Goal: Information Seeking & Learning: Learn about a topic

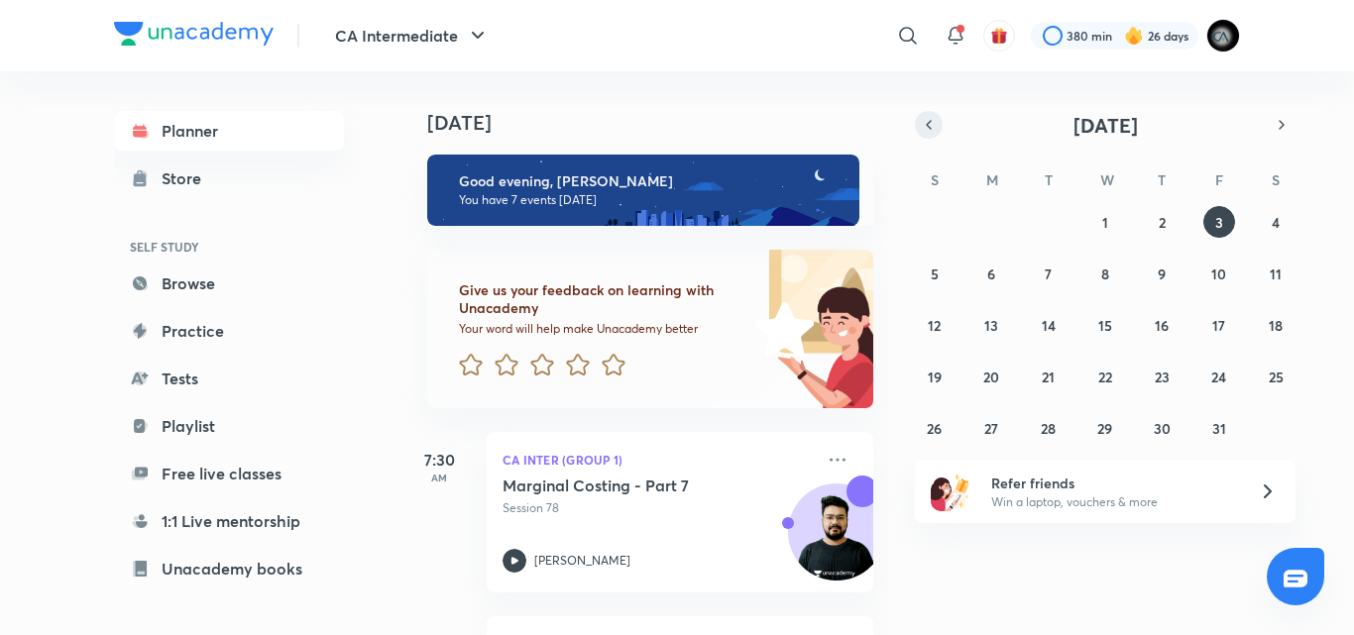
click at [928, 125] on icon "button" at bounding box center [929, 125] width 16 height 18
click at [1050, 221] on abbr "1" at bounding box center [1049, 222] width 6 height 19
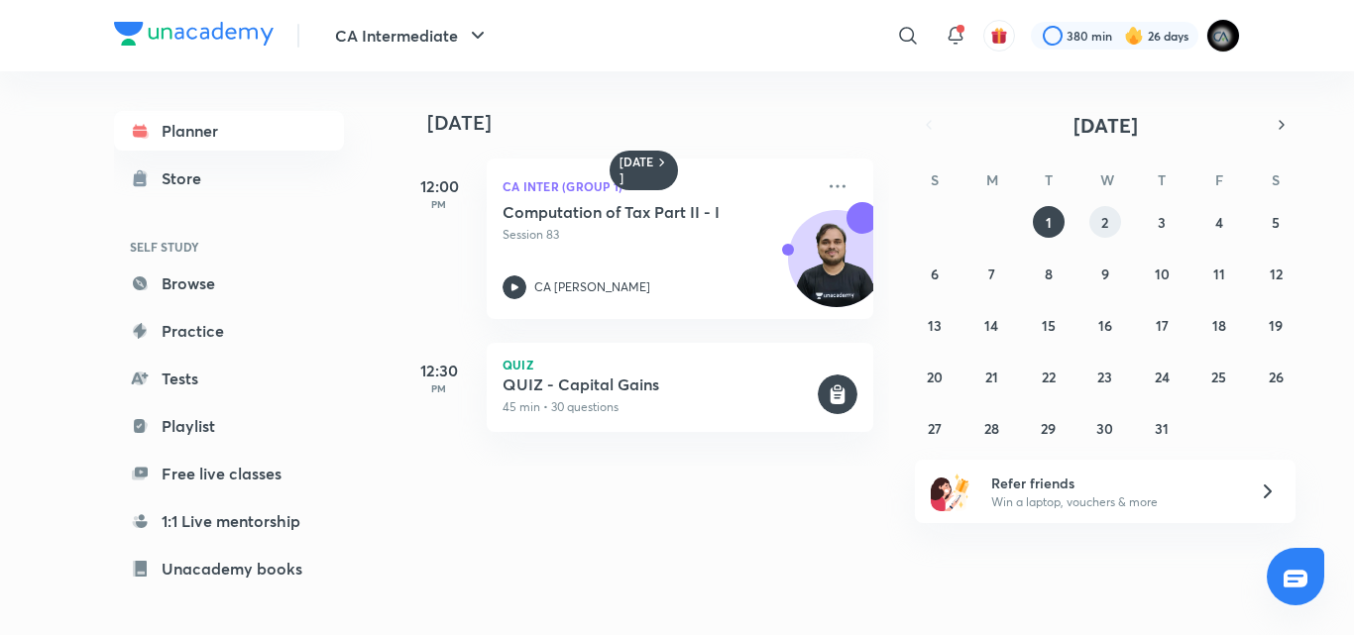
click at [1101, 230] on abbr "2" at bounding box center [1104, 222] width 7 height 19
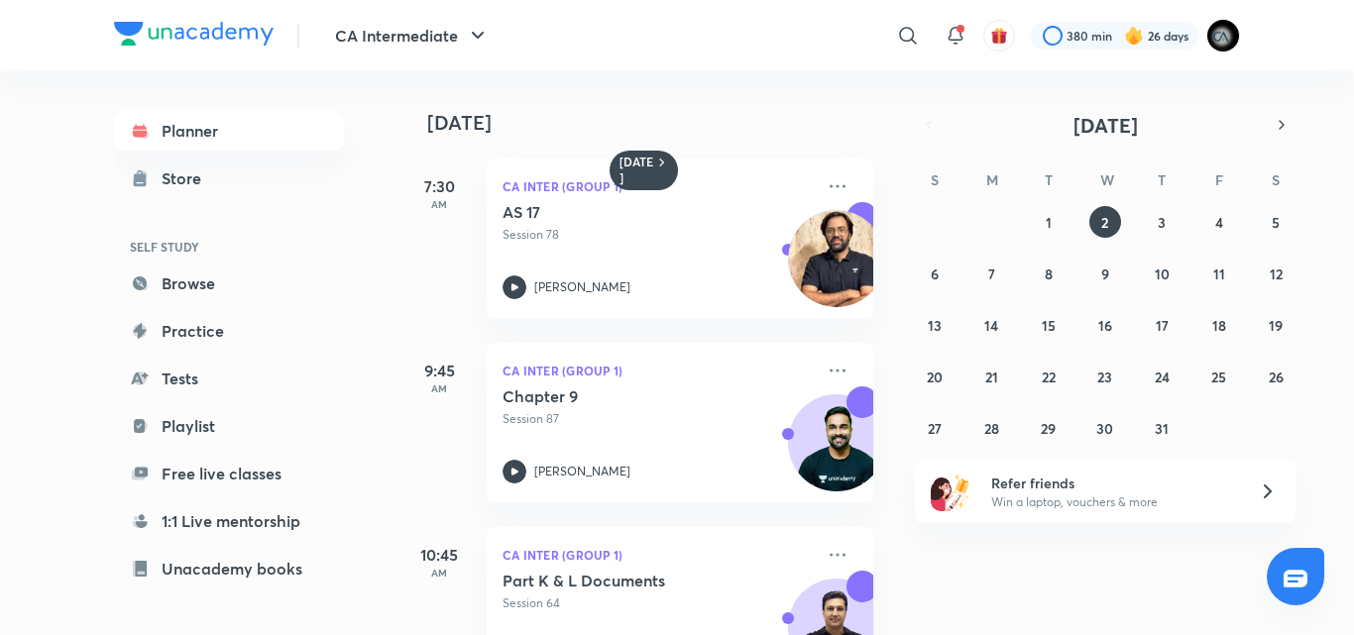
click at [889, 525] on div "2 July 7:30 AM CA Inter (Group 1) AS 17 Session 78 Rakesh Kalra 9:45 AM CA Inte…" at bounding box center [874, 353] width 951 height 564
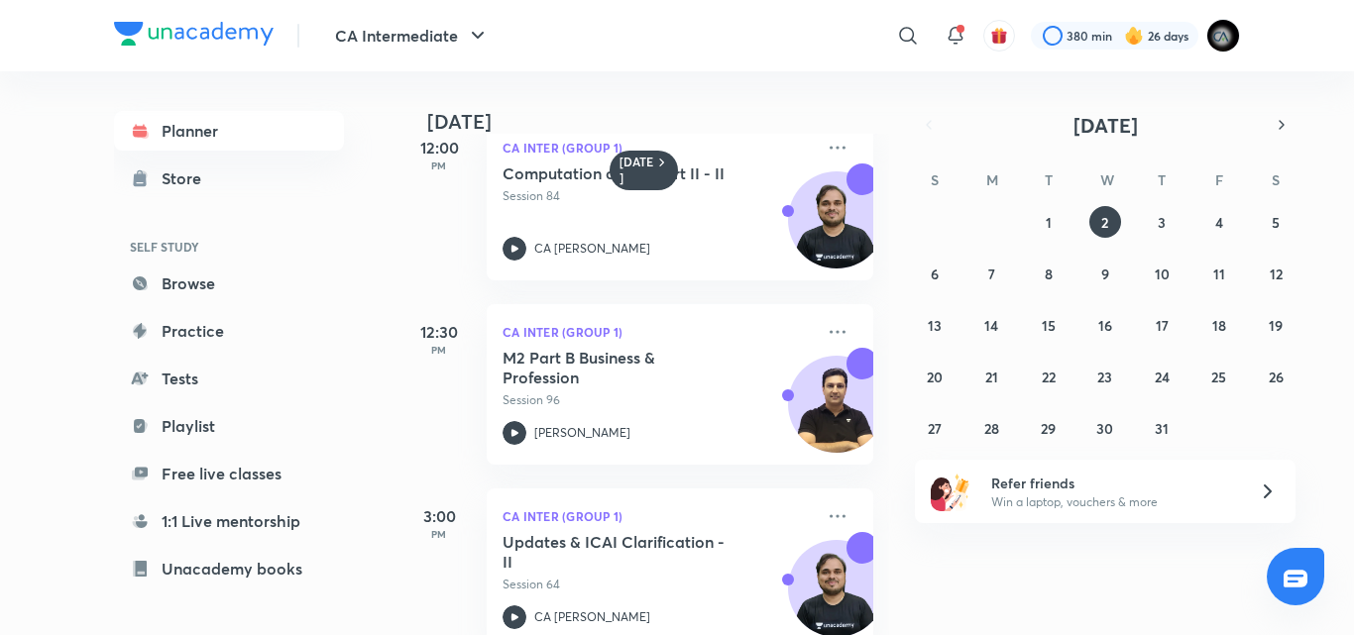
scroll to position [636, 0]
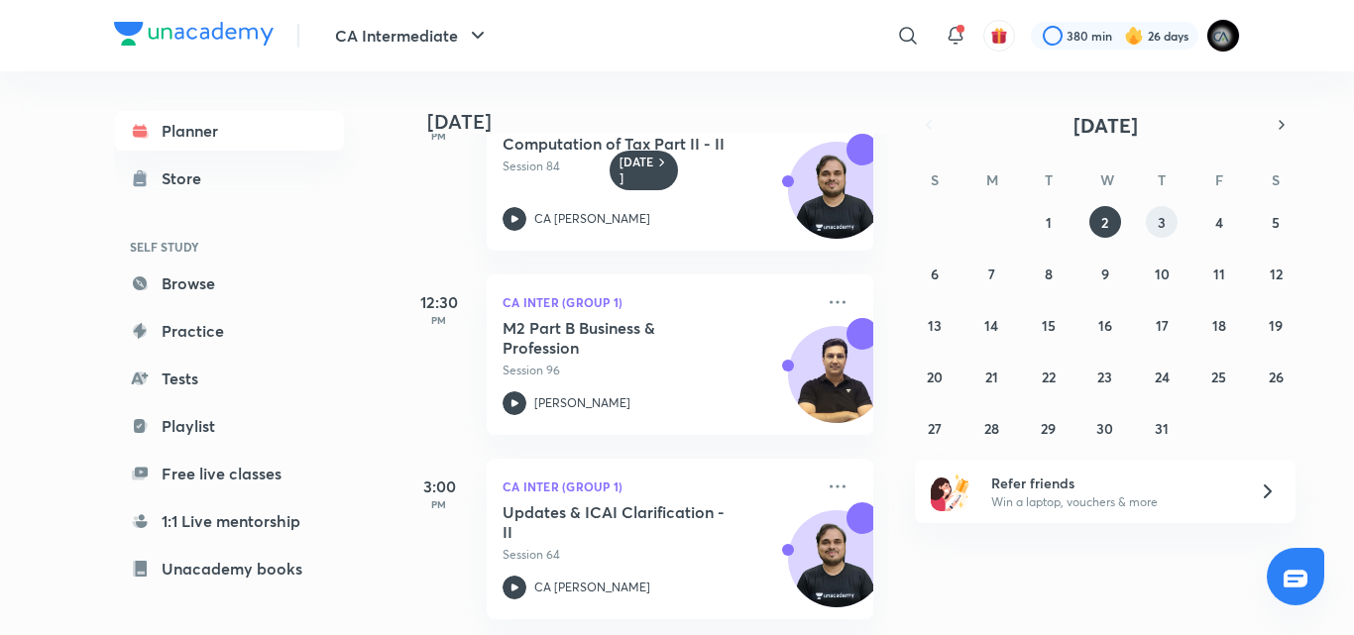
click at [1164, 217] on abbr "3" at bounding box center [1162, 222] width 8 height 19
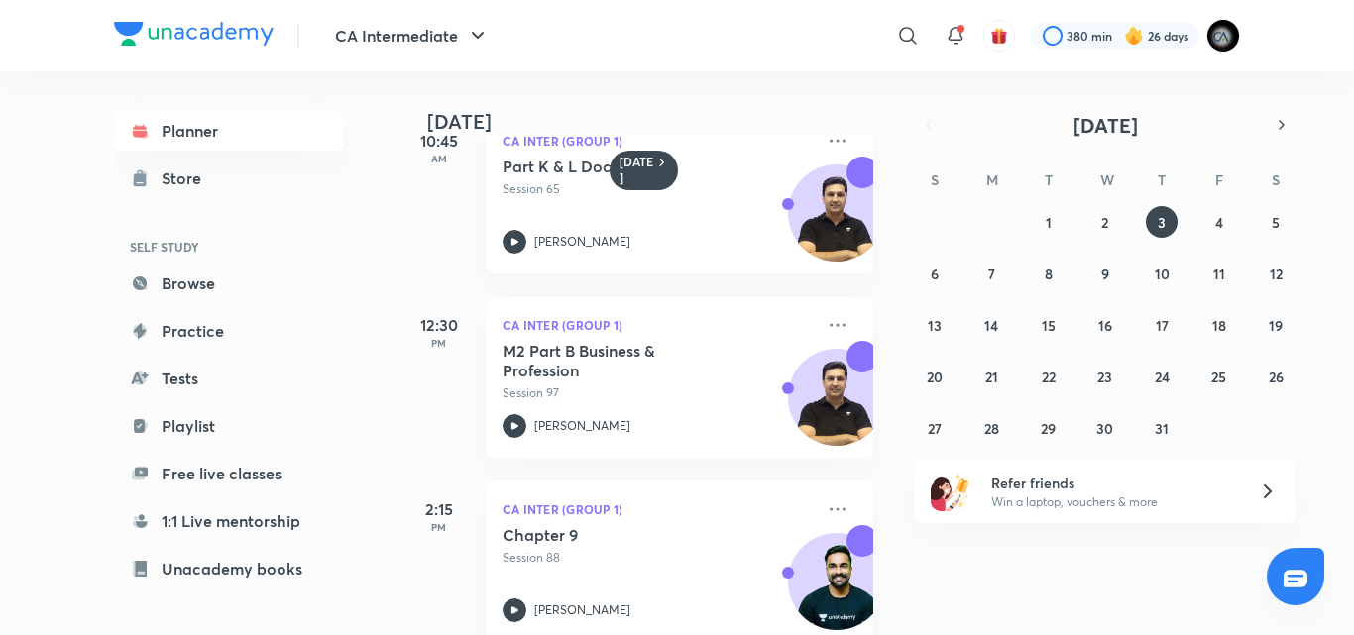
scroll to position [268, 0]
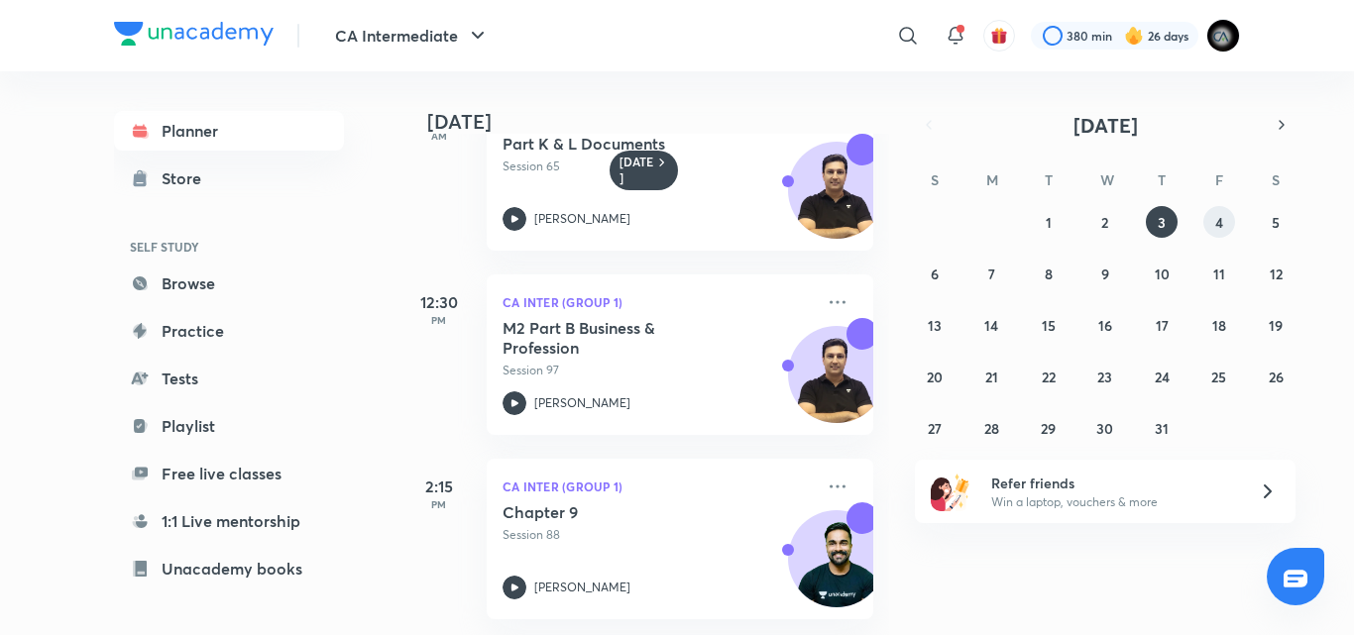
click at [1217, 226] on abbr "4" at bounding box center [1219, 222] width 8 height 19
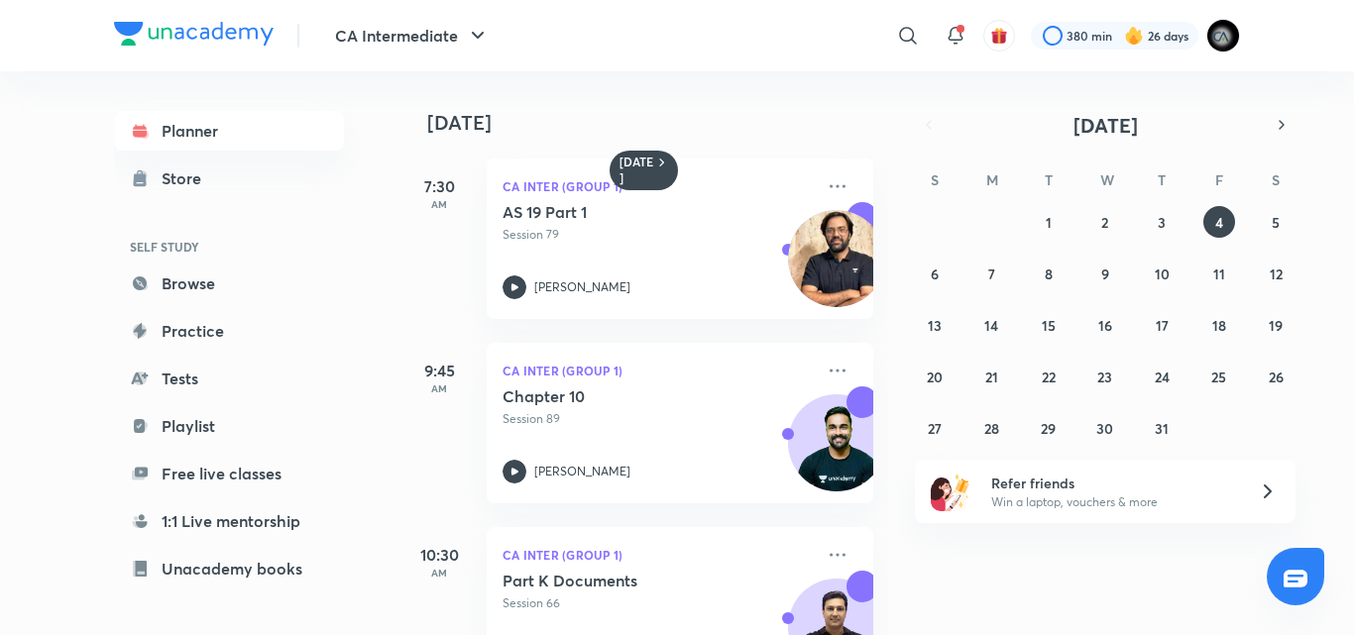
scroll to position [452, 0]
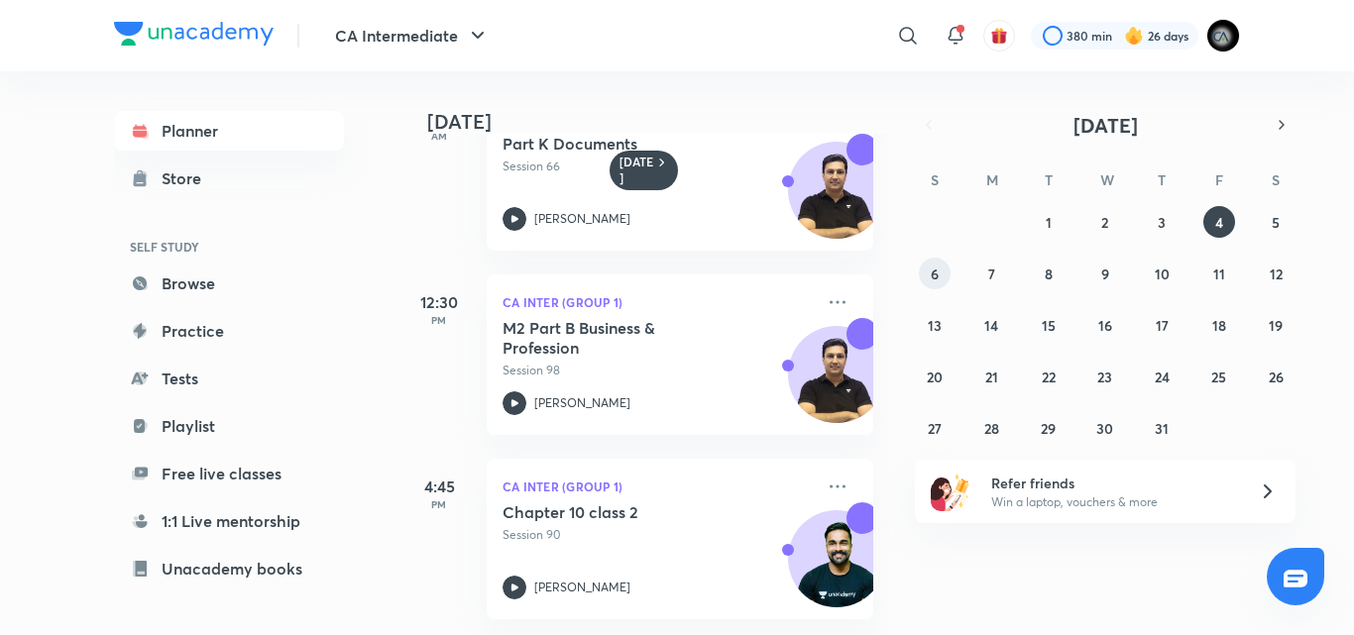
click at [927, 279] on button "6" at bounding box center [935, 274] width 32 height 32
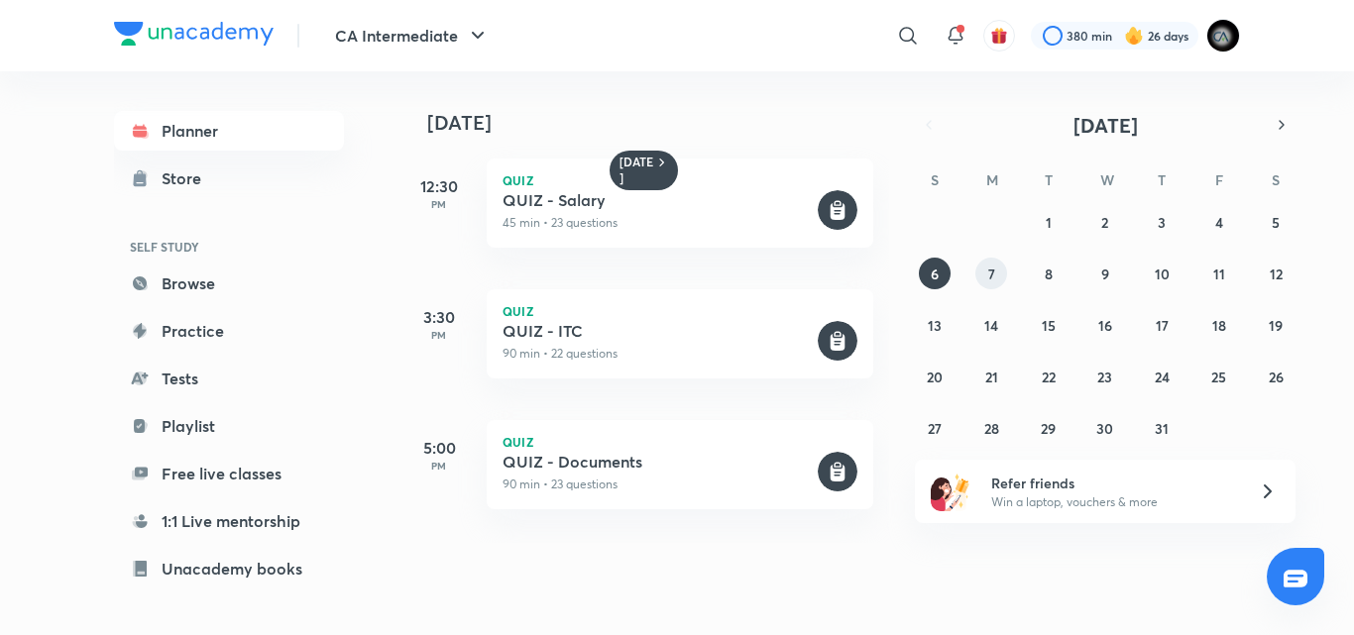
click at [994, 276] on abbr "7" at bounding box center [991, 274] width 7 height 19
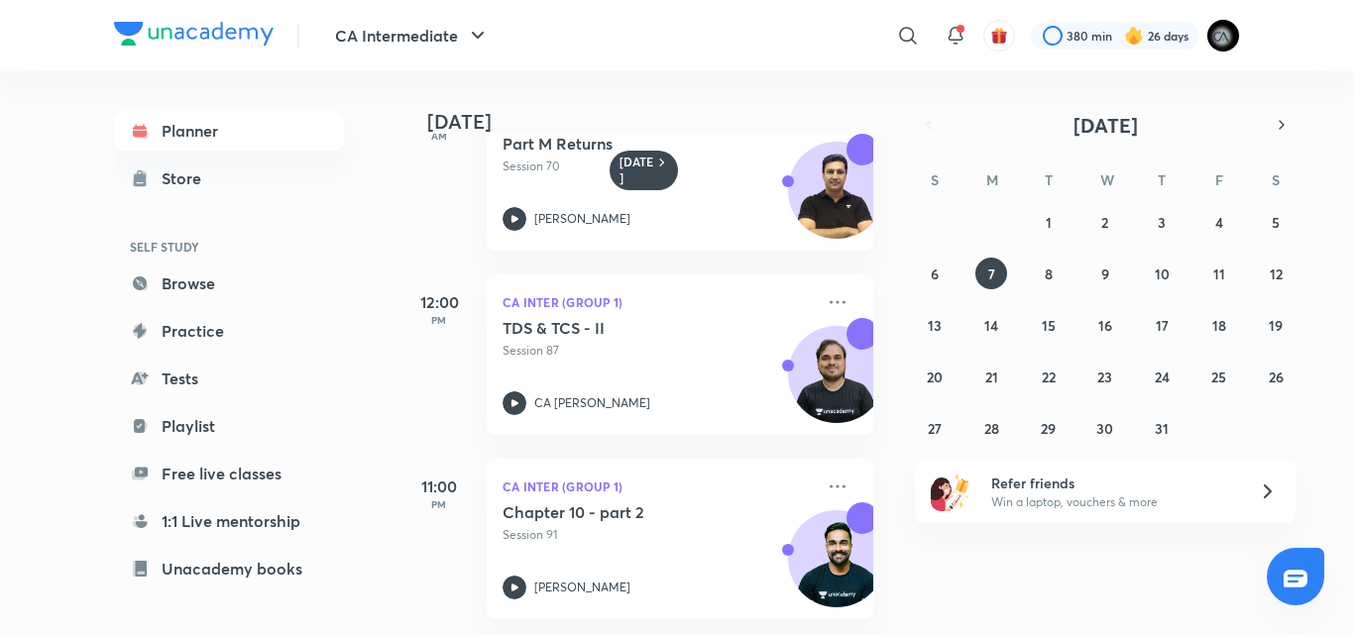
scroll to position [268, 0]
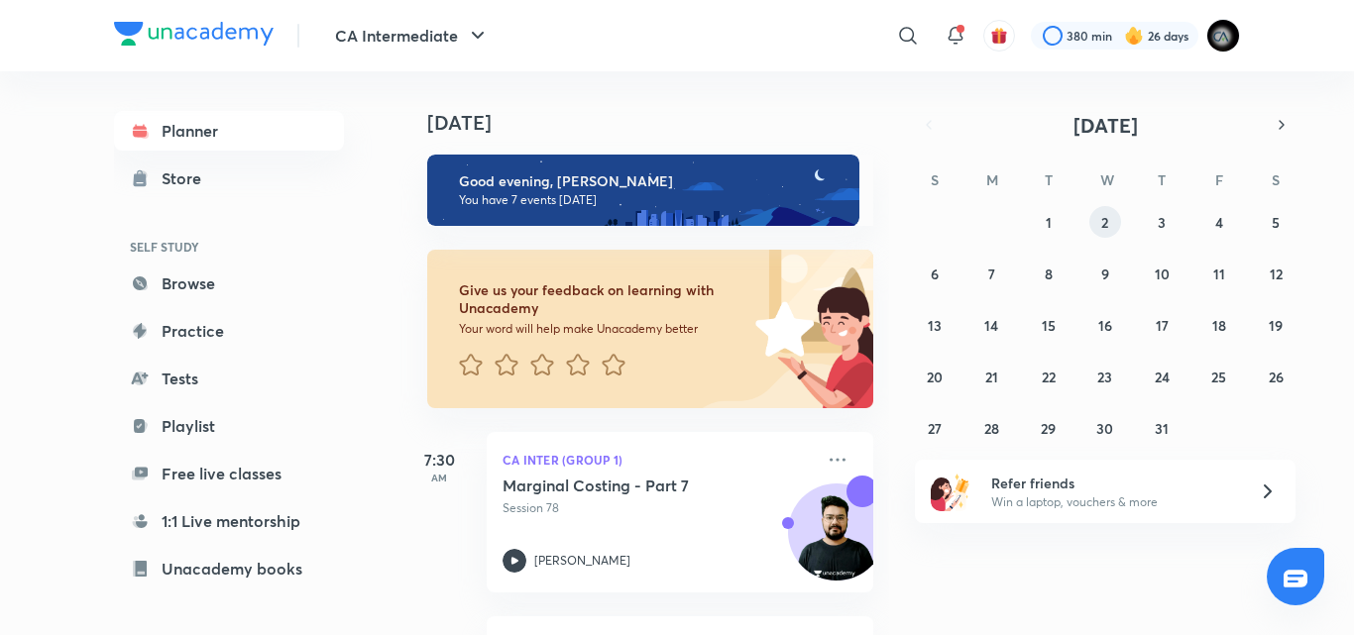
click at [1098, 217] on button "2" at bounding box center [1105, 222] width 32 height 32
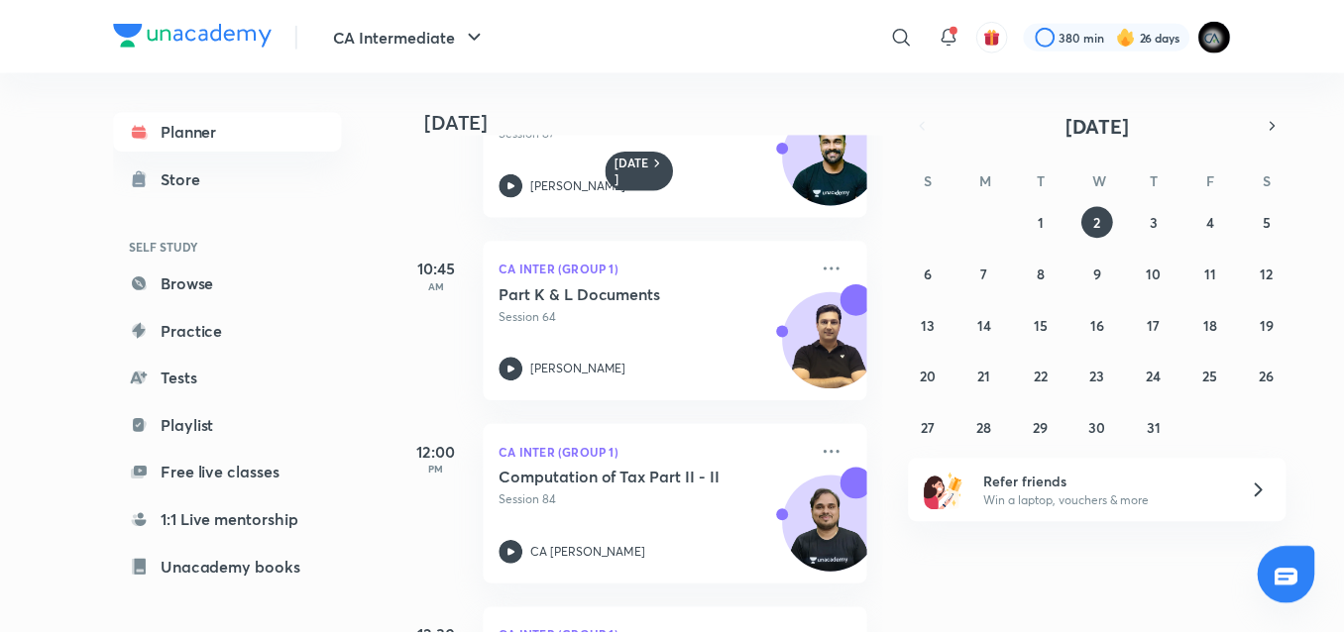
scroll to position [290, 0]
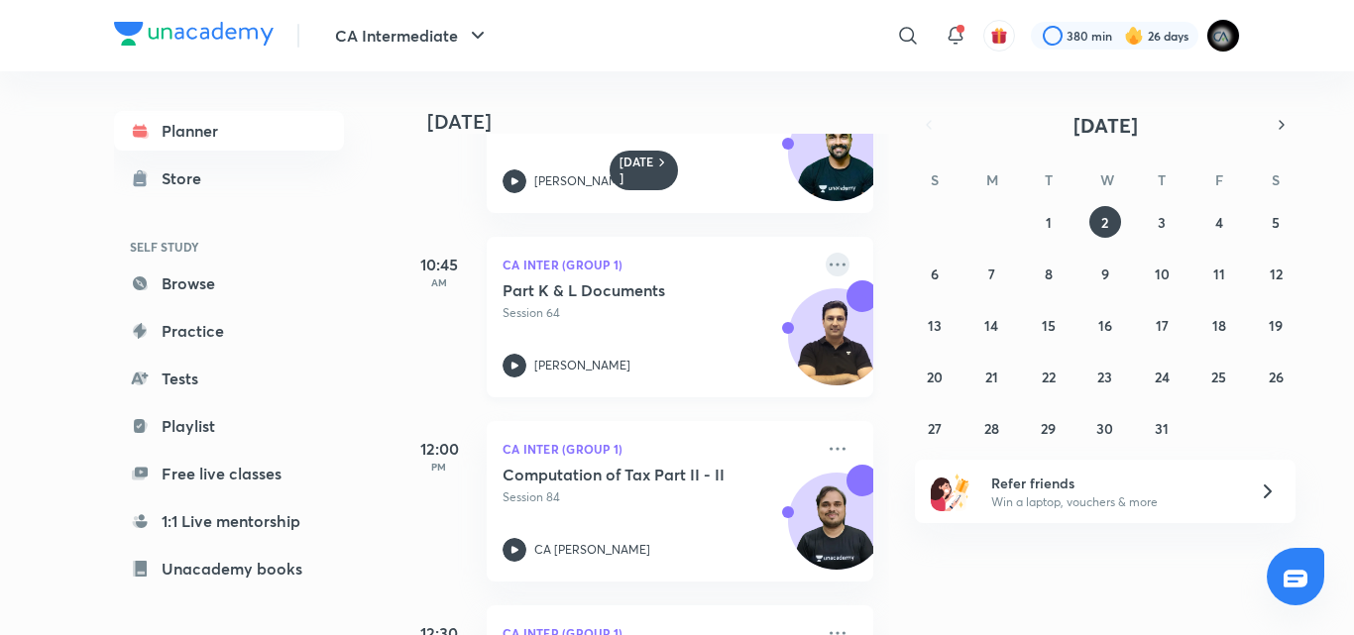
click at [826, 261] on icon at bounding box center [838, 265] width 24 height 24
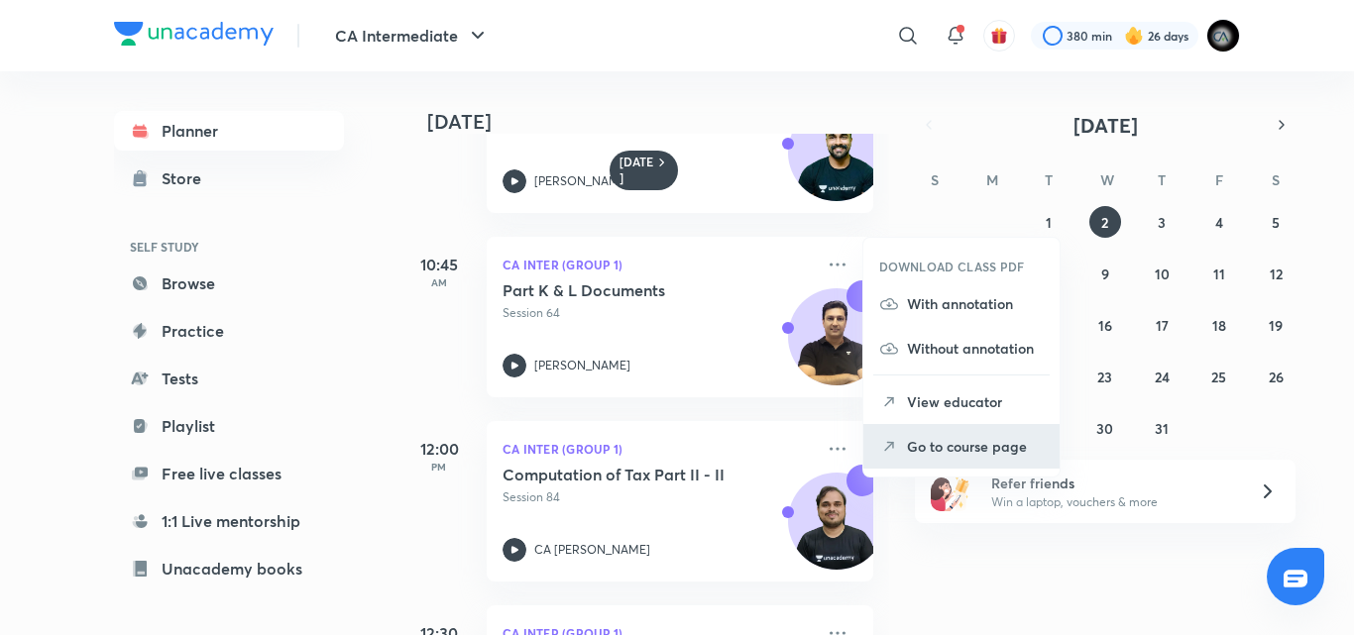
click at [942, 442] on p "Go to course page" at bounding box center [975, 446] width 137 height 21
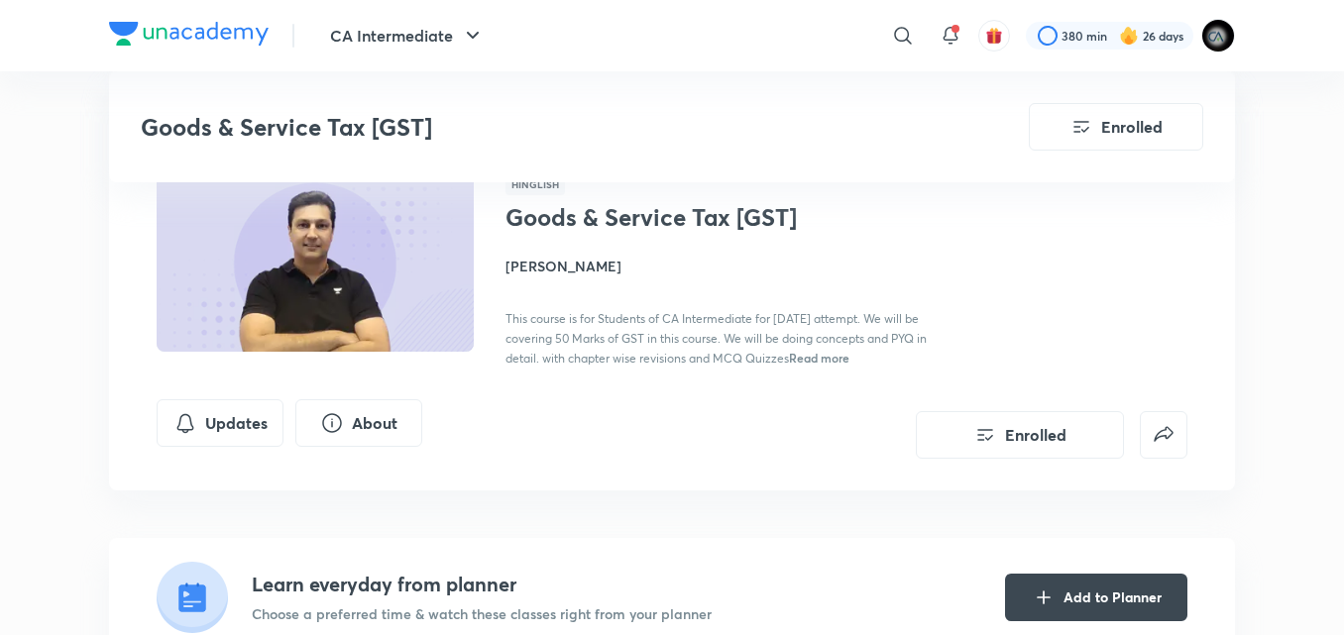
scroll to position [833, 0]
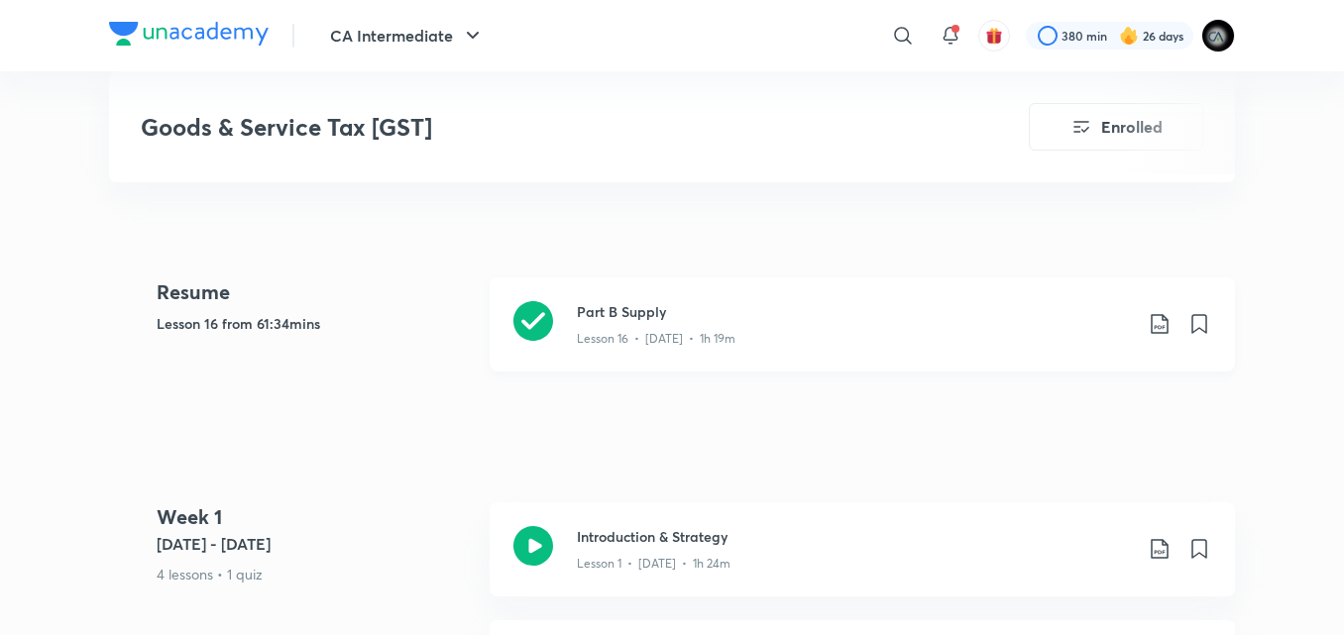
click at [732, 342] on p "Lesson 16 • May 2 • 1h 19m" at bounding box center [656, 339] width 159 height 18
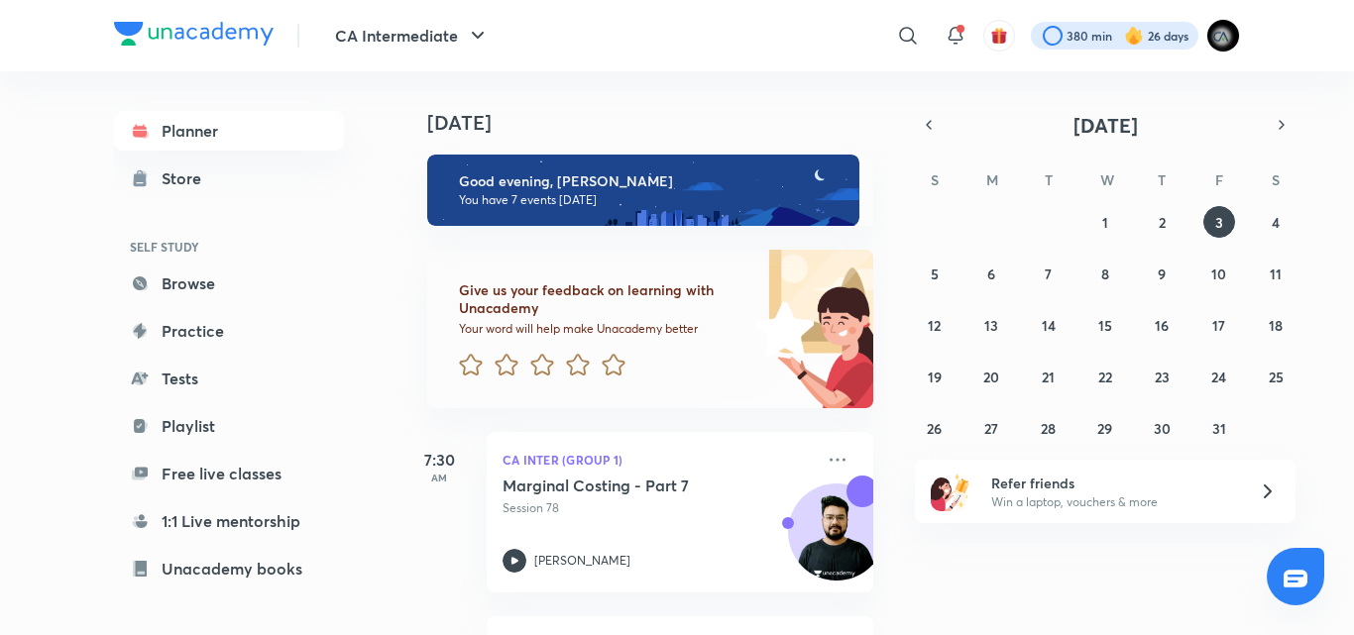
click at [1067, 25] on div at bounding box center [1115, 36] width 168 height 28
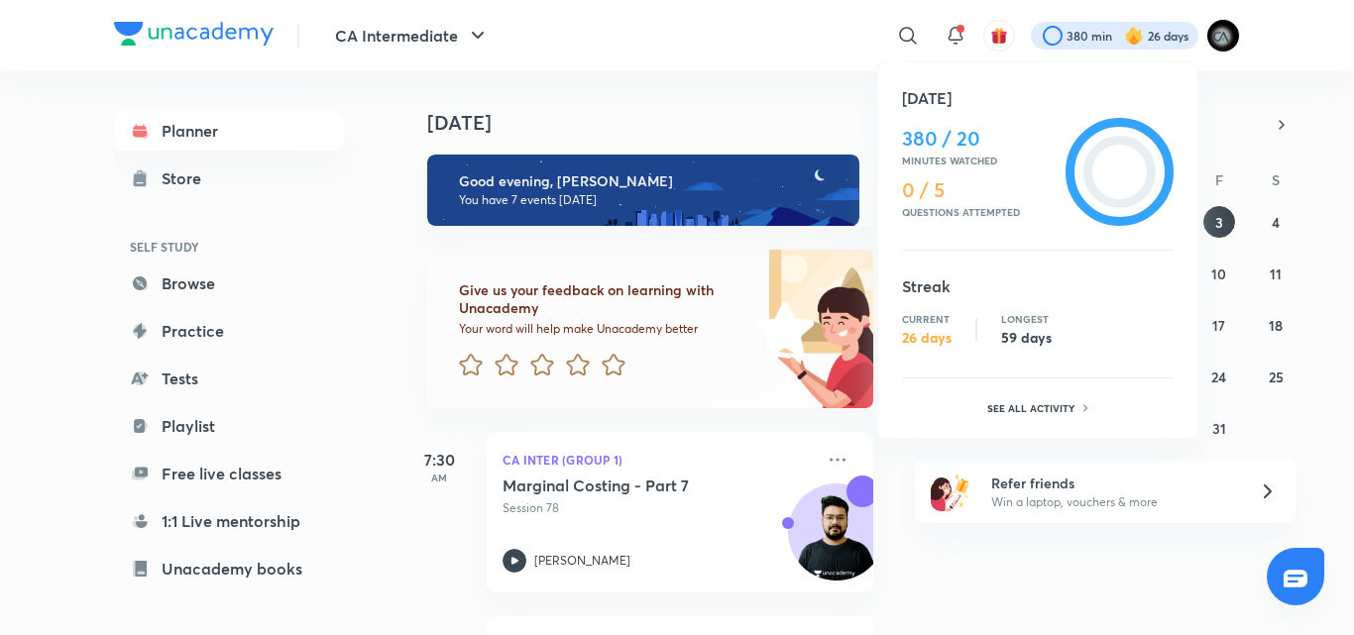
click at [1067, 25] on div at bounding box center [677, 317] width 1354 height 635
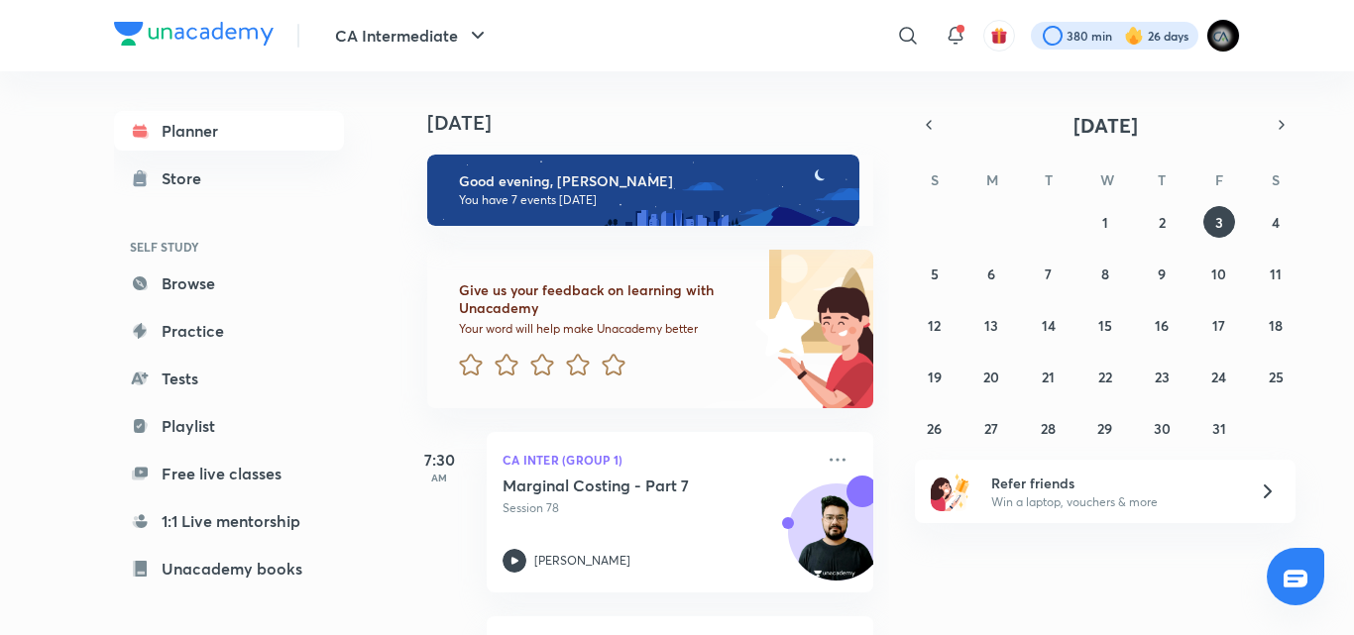
click at [1107, 42] on div at bounding box center [1115, 36] width 168 height 28
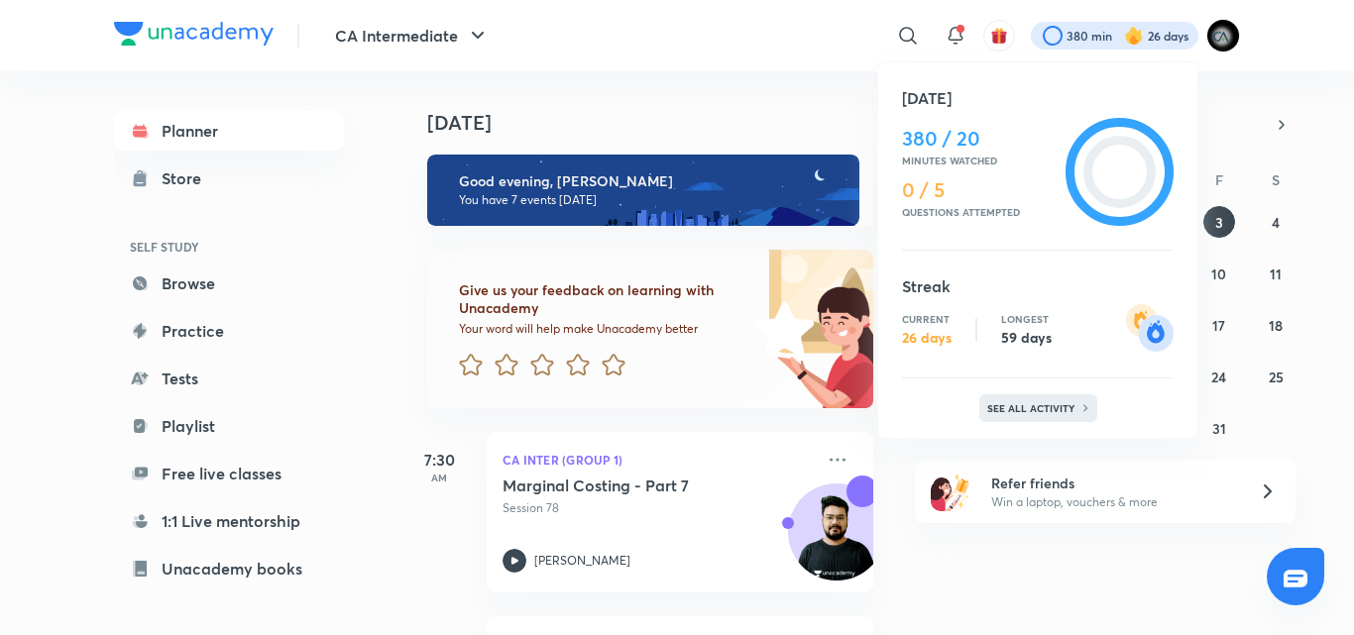
click at [1023, 406] on p "See all activity" at bounding box center [1033, 408] width 92 height 12
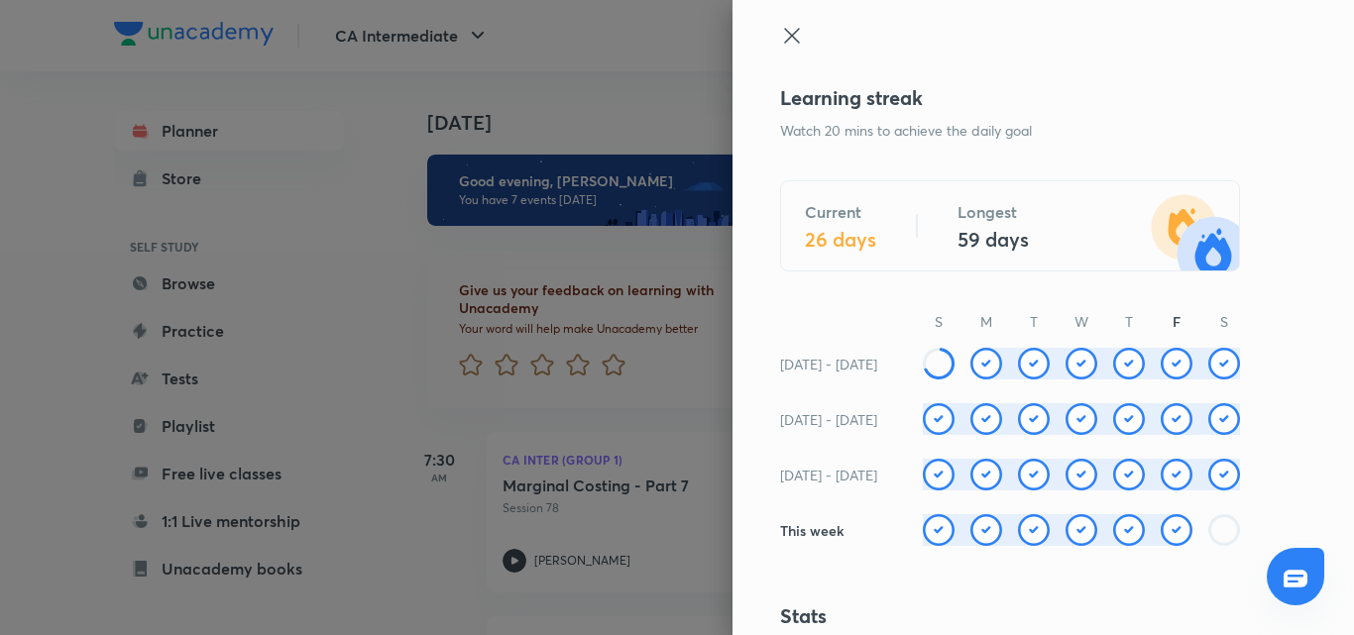
click at [1138, 565] on div at bounding box center [1081, 542] width 317 height 56
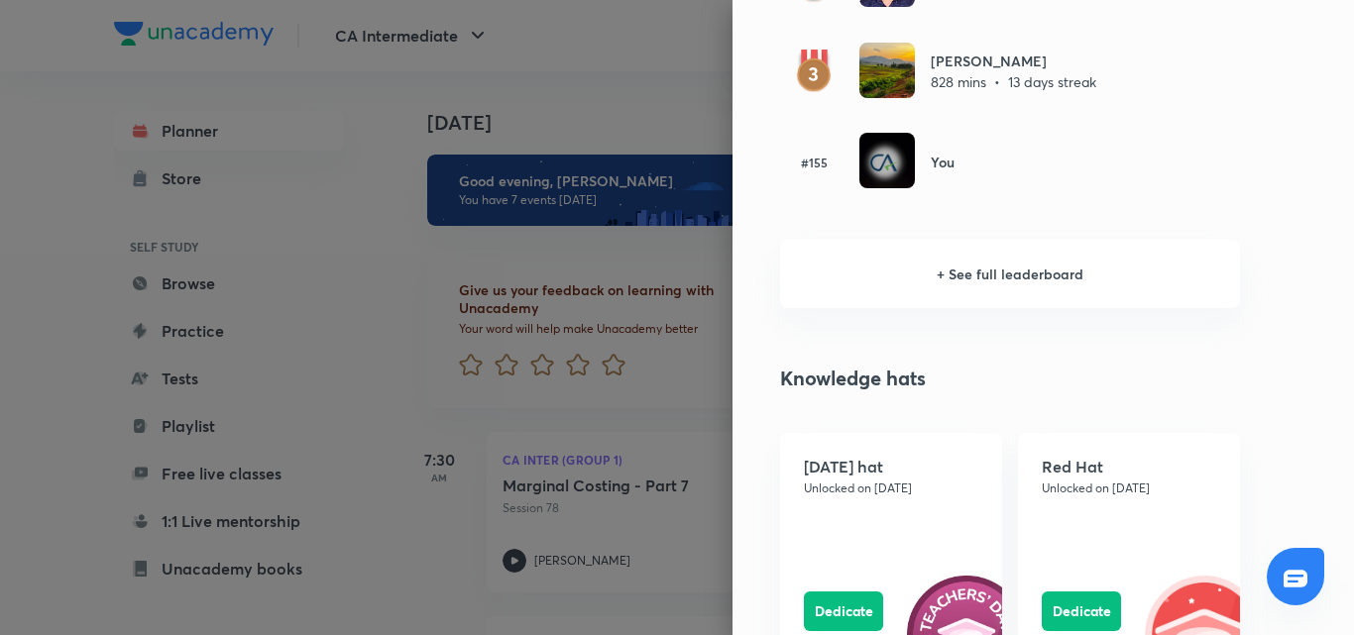
scroll to position [1586, 0]
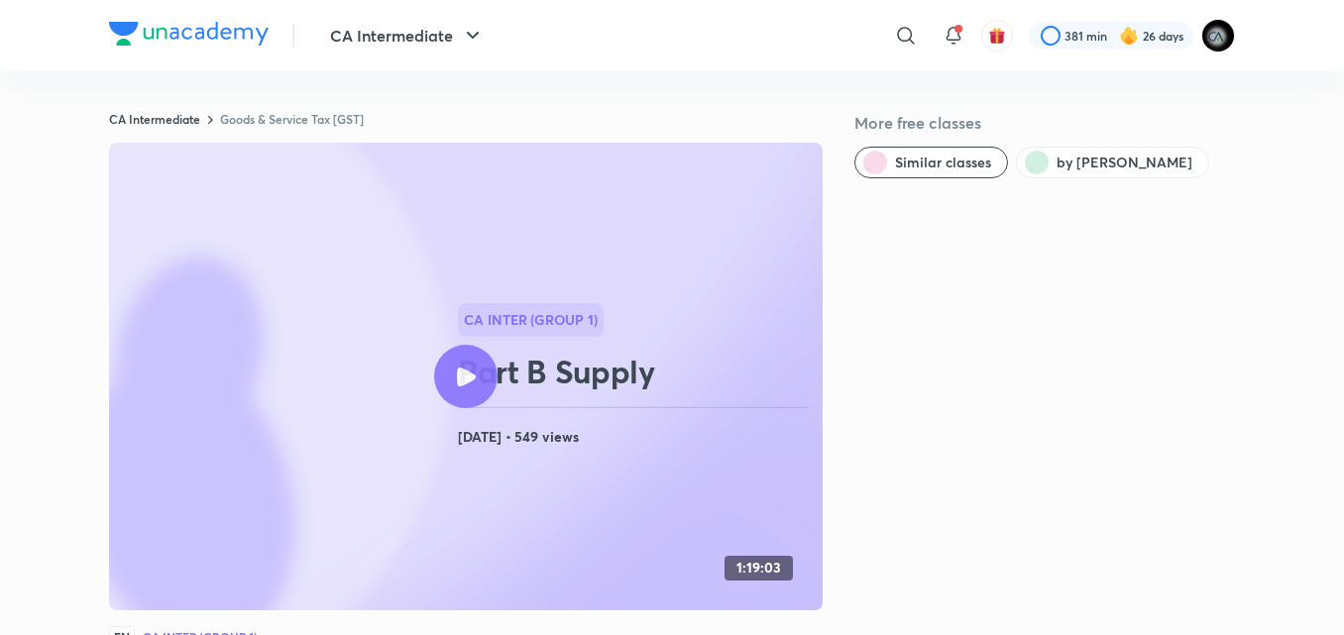
scroll to position [833, 0]
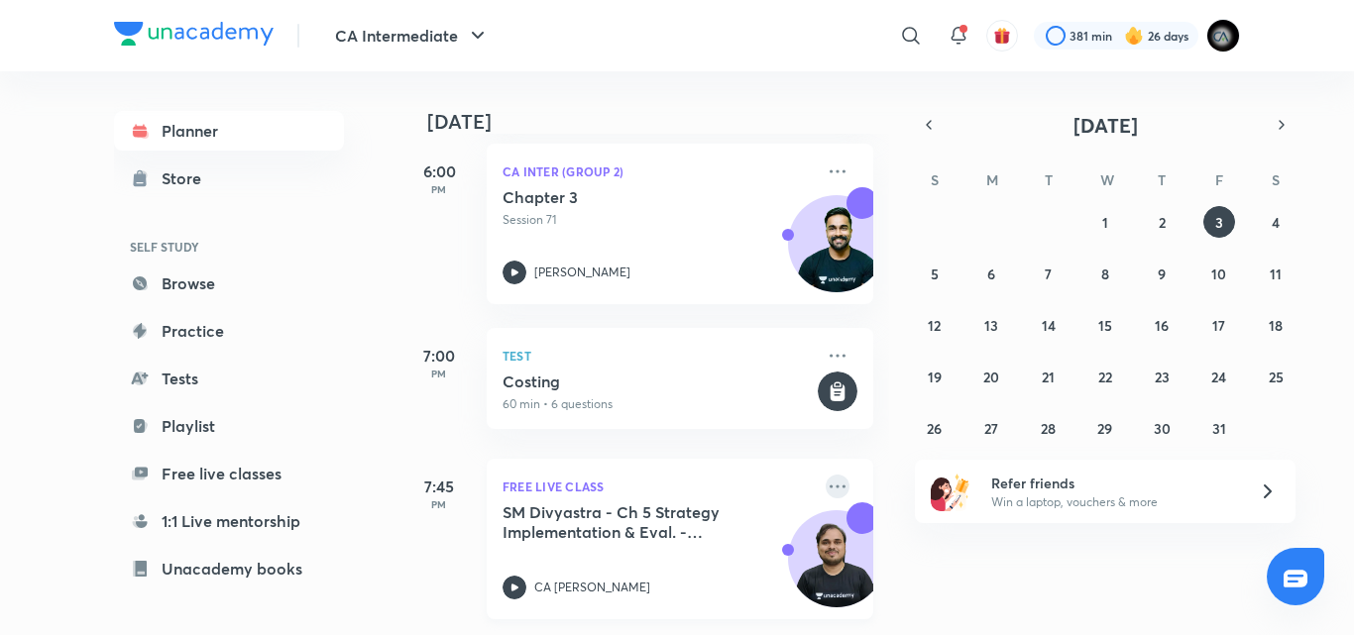
click at [826, 475] on icon at bounding box center [838, 487] width 24 height 24
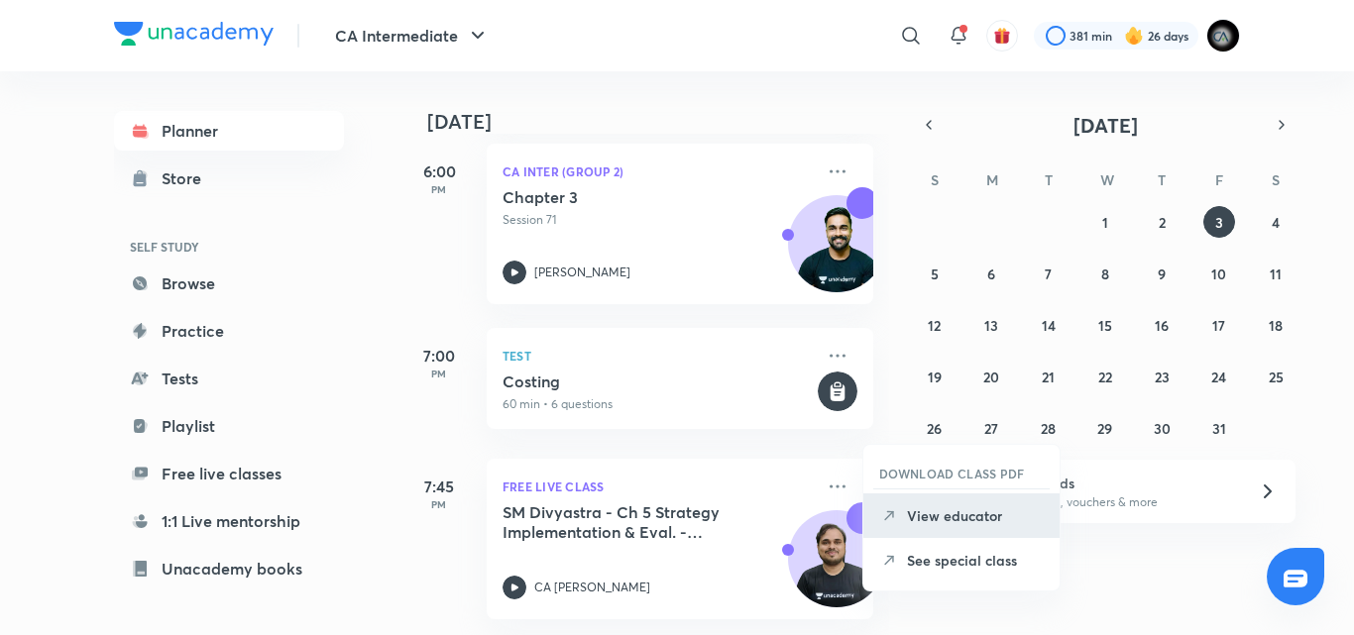
click at [946, 510] on p "View educator" at bounding box center [975, 515] width 137 height 21
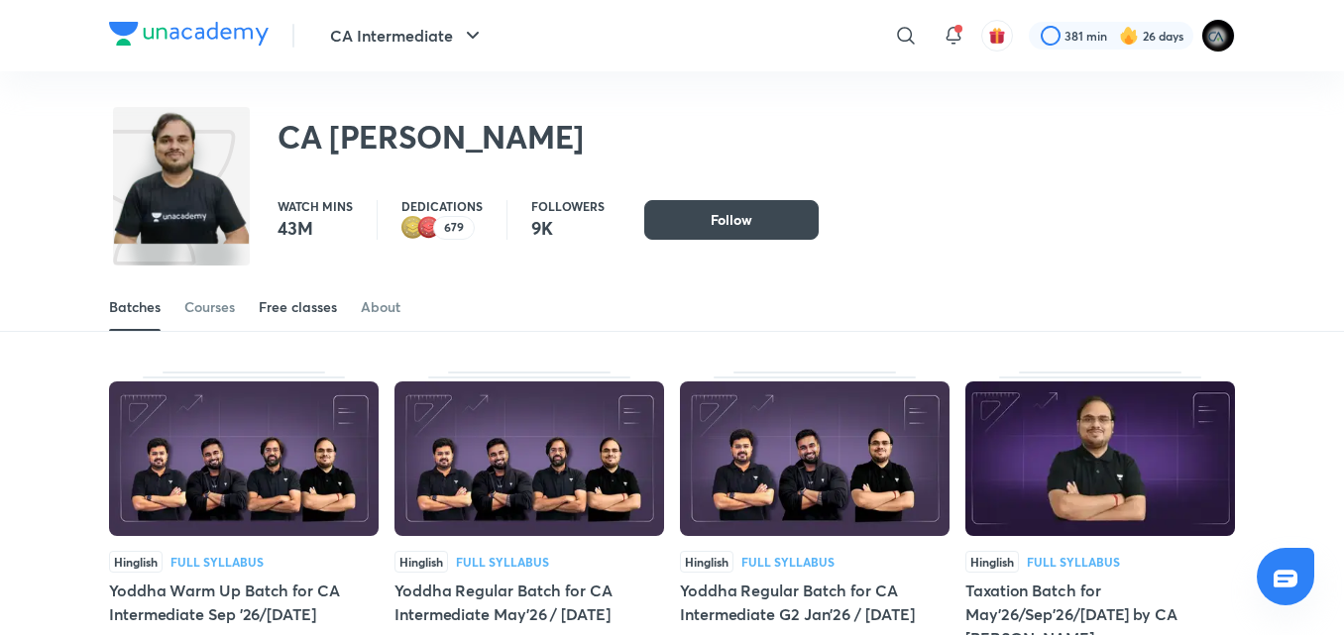
click at [287, 295] on link "Free classes" at bounding box center [298, 307] width 78 height 48
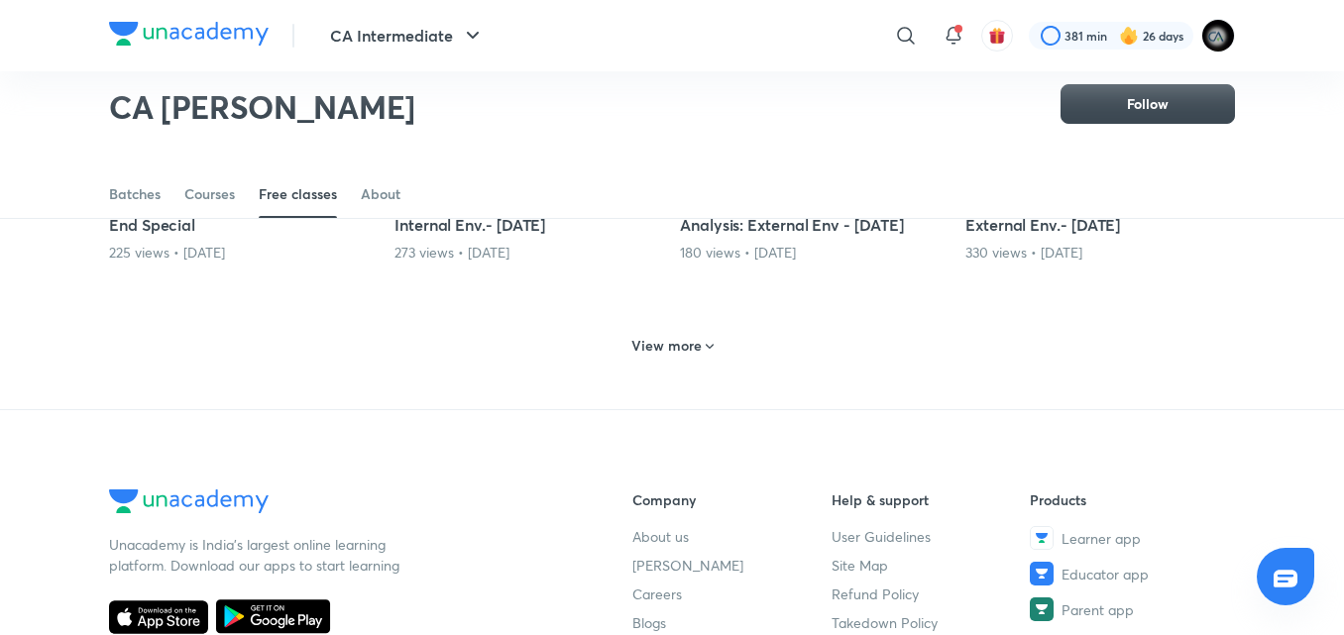
scroll to position [1038, 0]
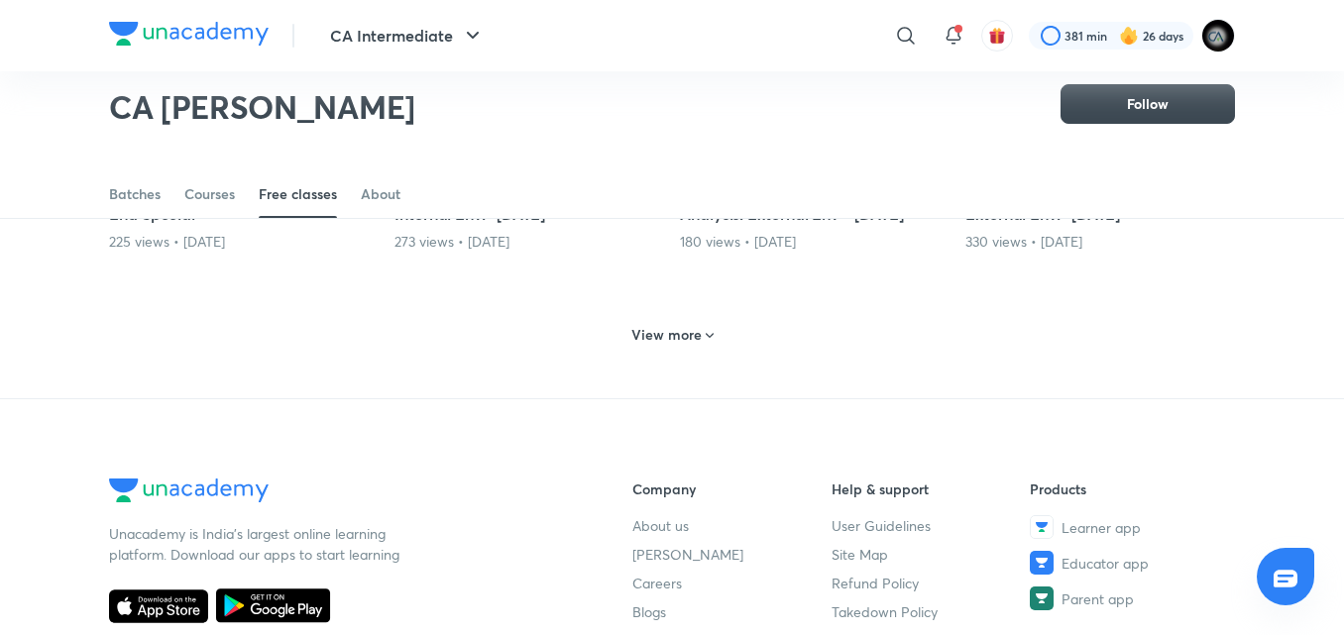
click at [662, 321] on div "View more" at bounding box center [672, 335] width 98 height 32
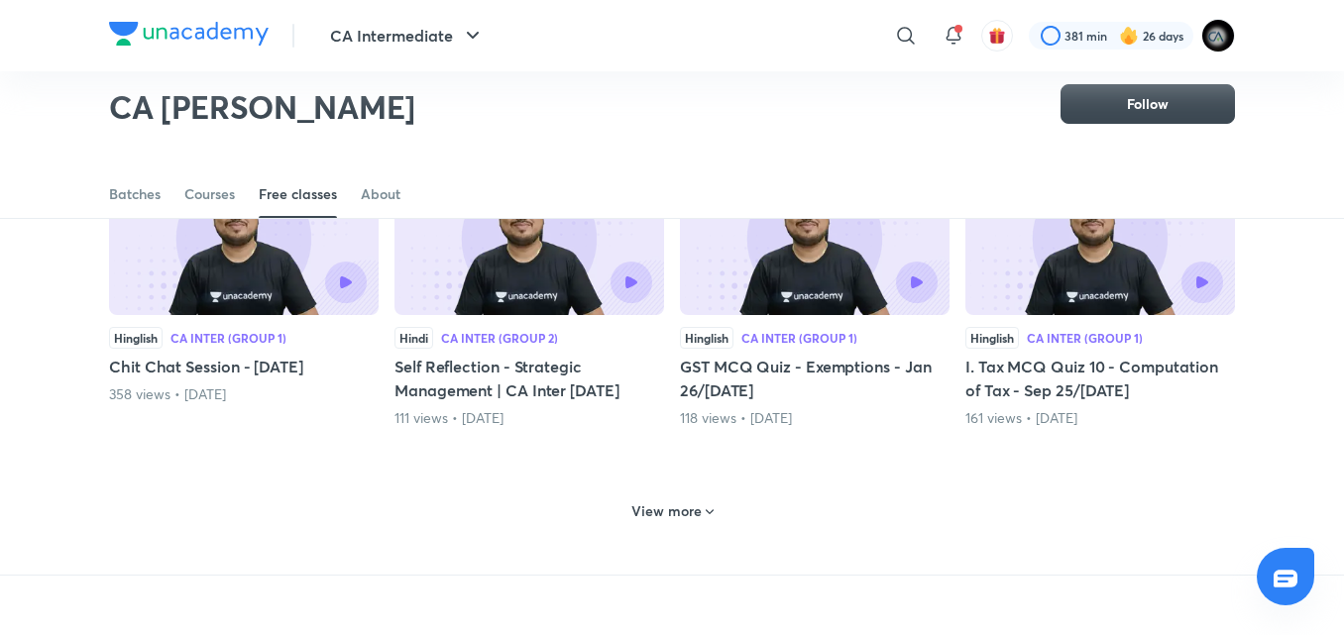
scroll to position [1870, 0]
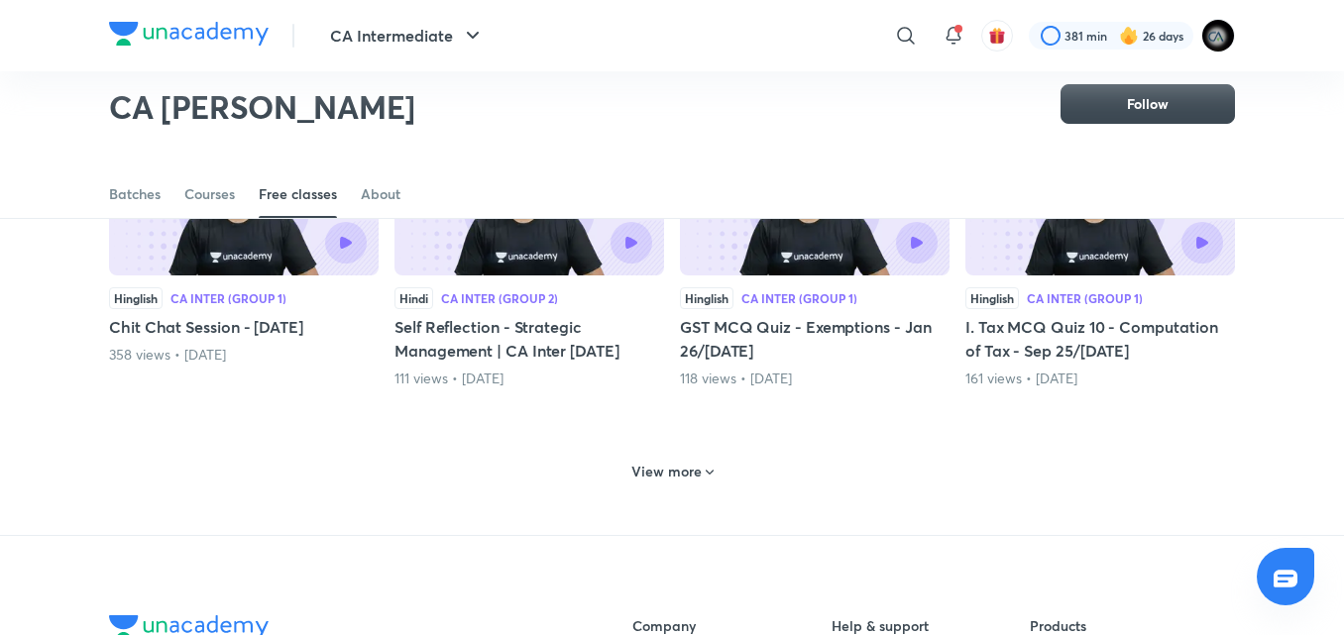
click at [678, 468] on h6 "View more" at bounding box center [666, 472] width 70 height 20
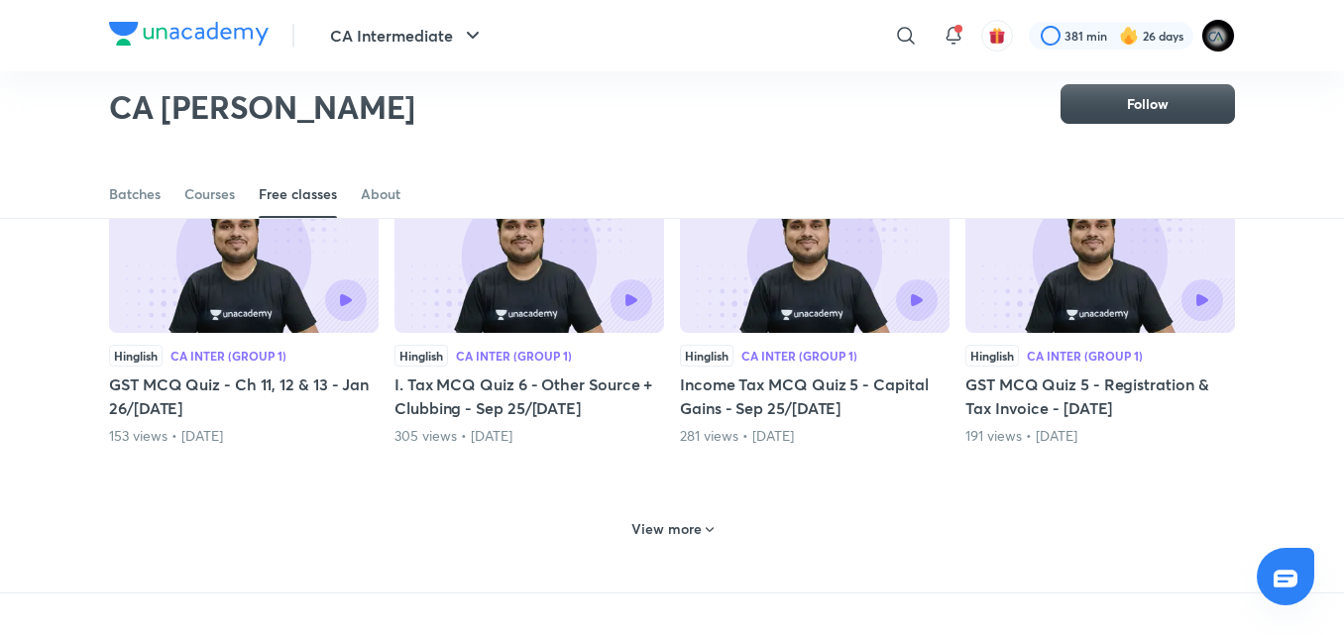
scroll to position [2822, 0]
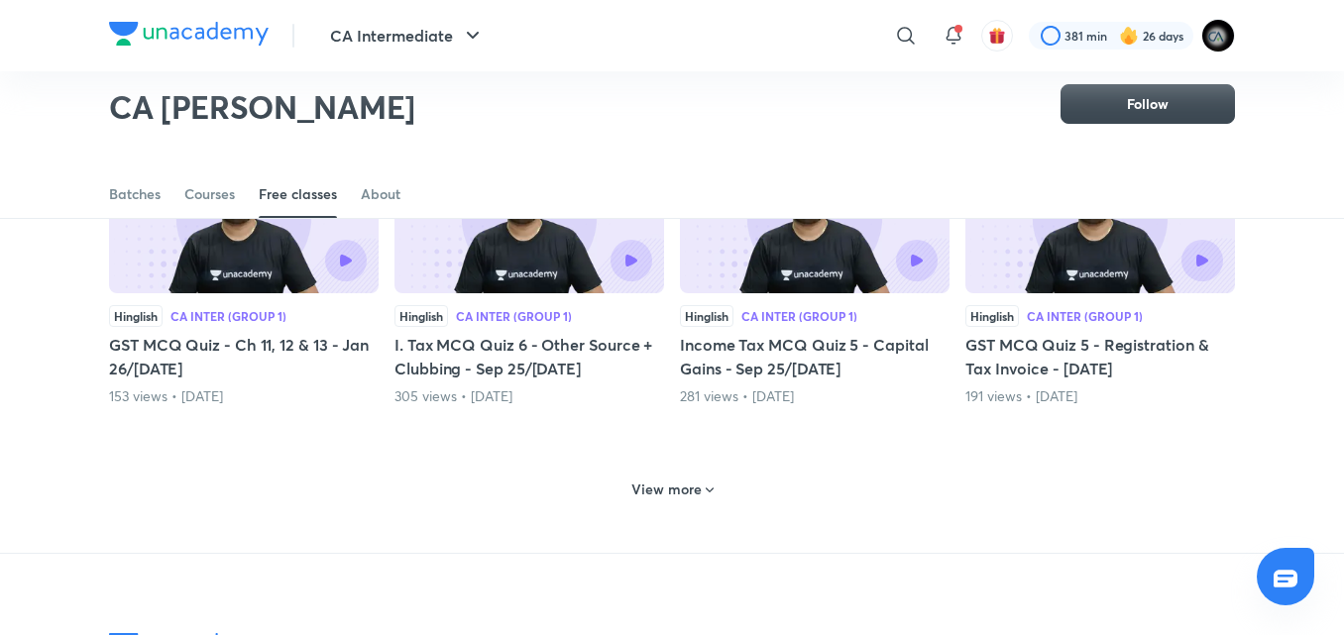
click at [669, 489] on h6 "View more" at bounding box center [666, 490] width 70 height 20
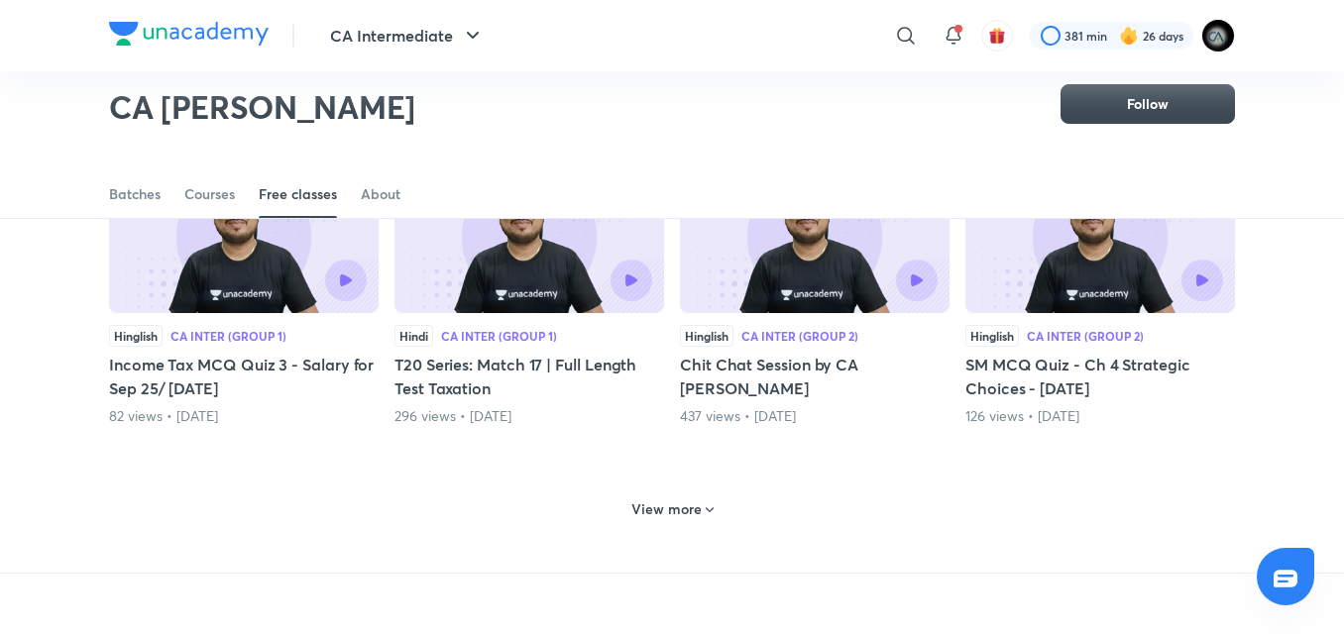
scroll to position [3773, 0]
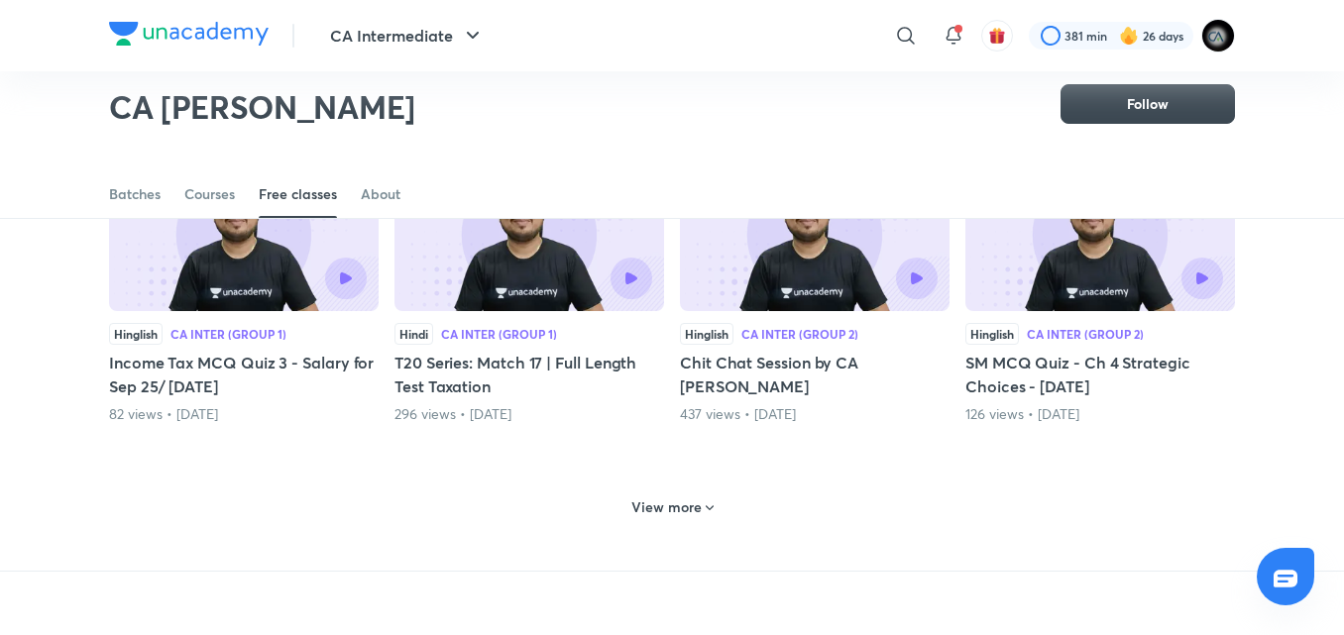
click at [669, 501] on h6 "View more" at bounding box center [666, 508] width 70 height 20
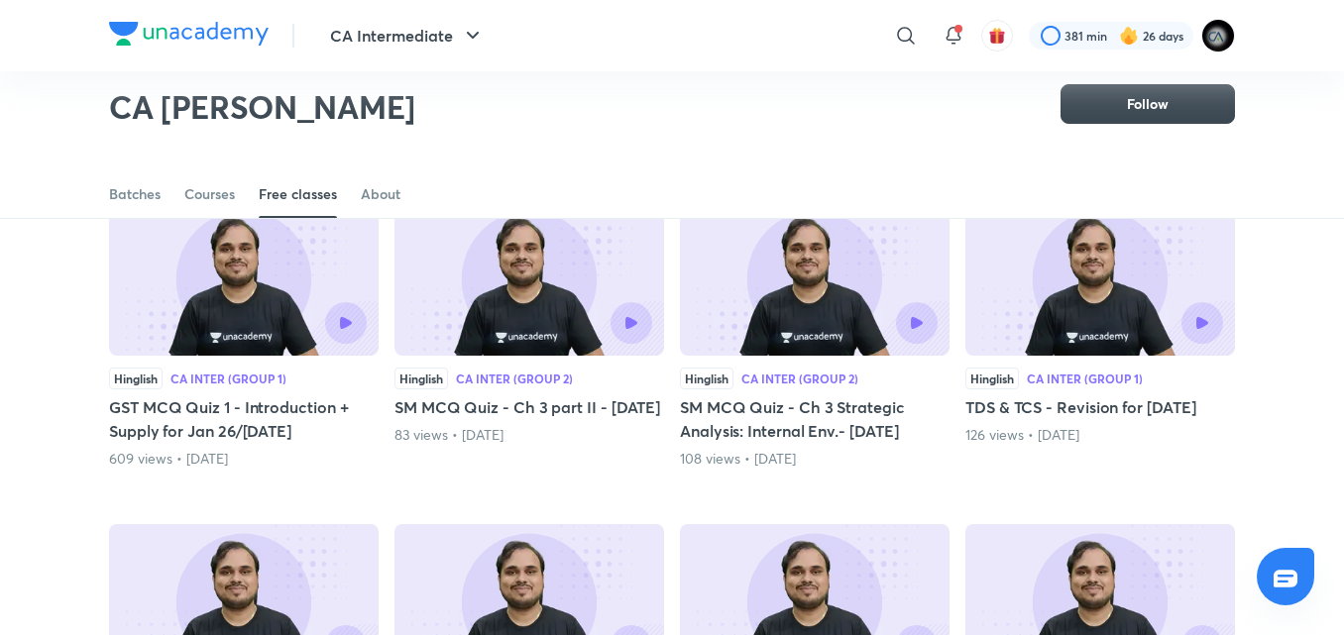
scroll to position [4051, 0]
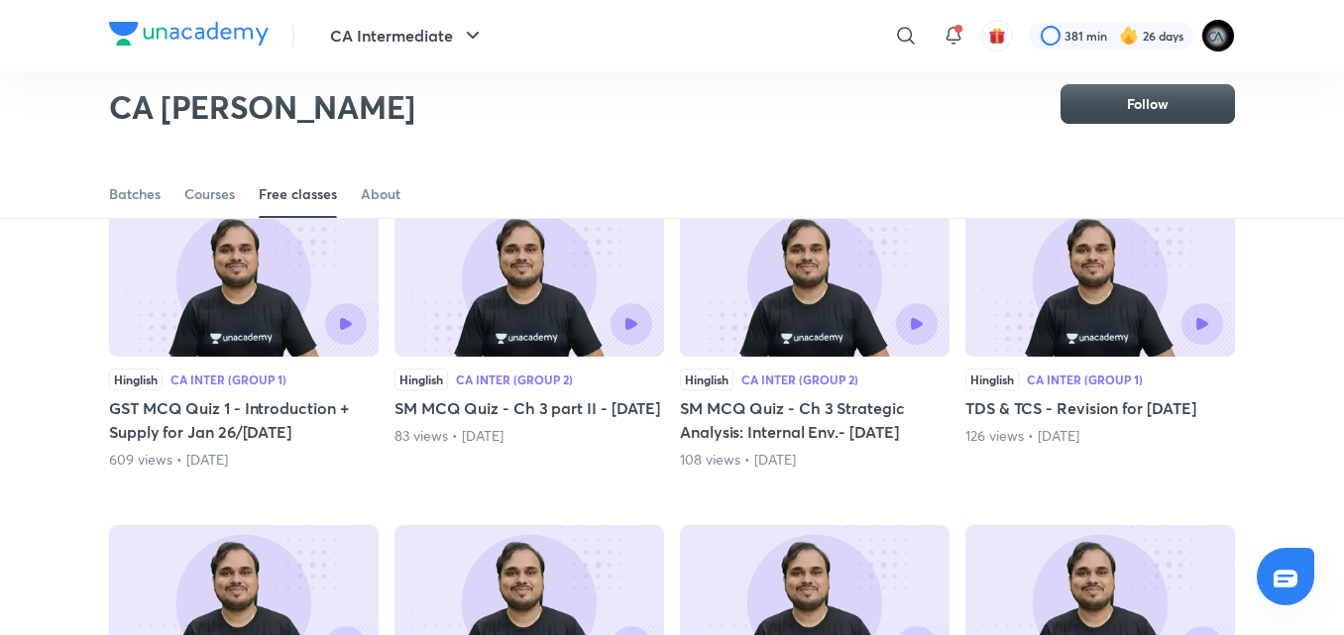
click at [256, 289] on img at bounding box center [244, 279] width 270 height 155
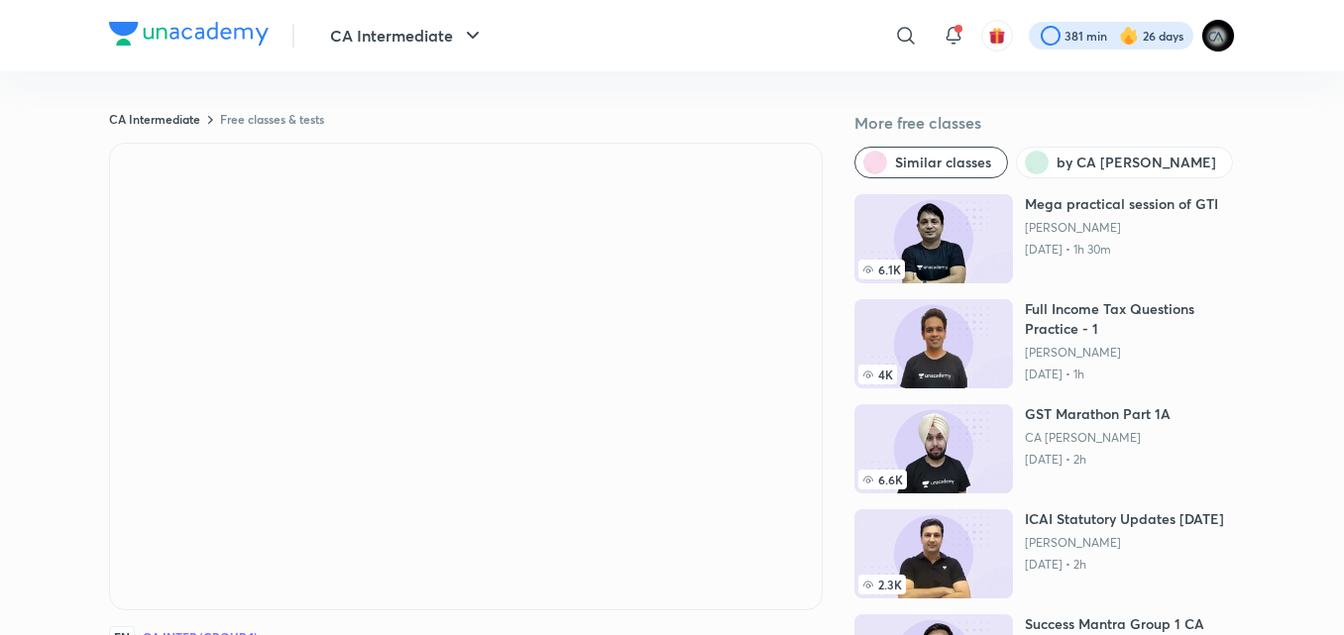
click at [1103, 36] on div at bounding box center [1111, 36] width 165 height 28
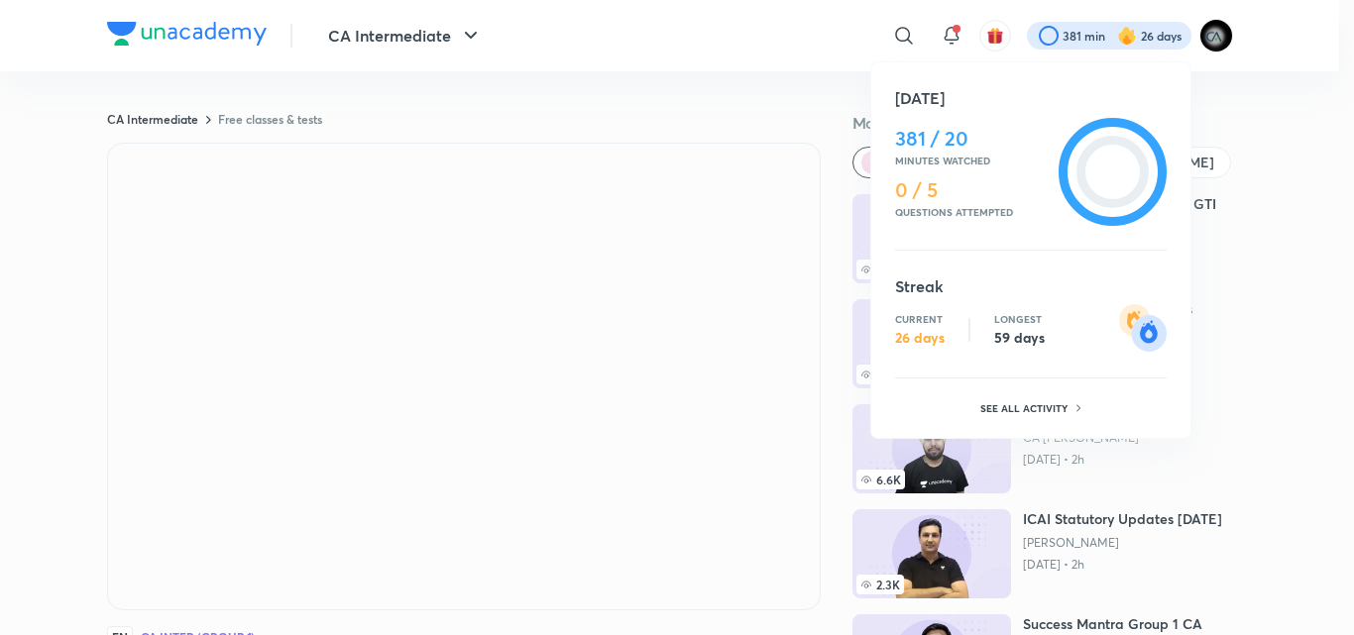
click at [1258, 70] on div at bounding box center [677, 317] width 1354 height 635
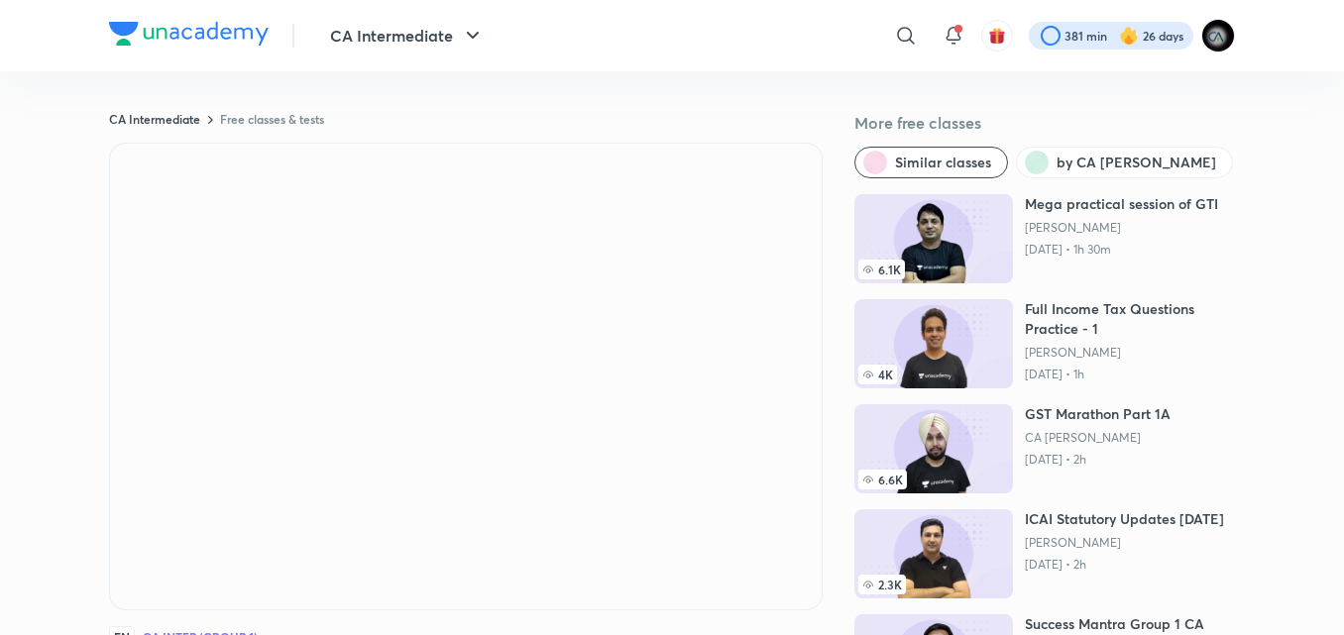
click at [1084, 25] on div at bounding box center [1111, 36] width 165 height 28
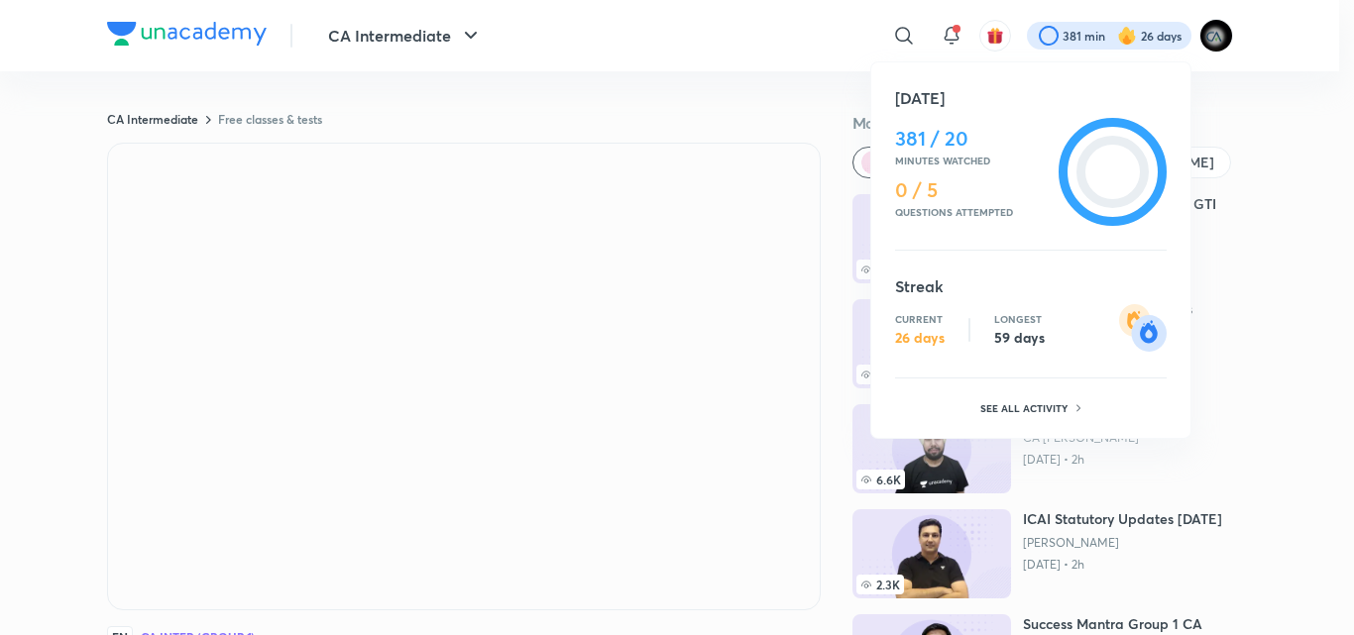
click at [813, 40] on div at bounding box center [677, 317] width 1354 height 635
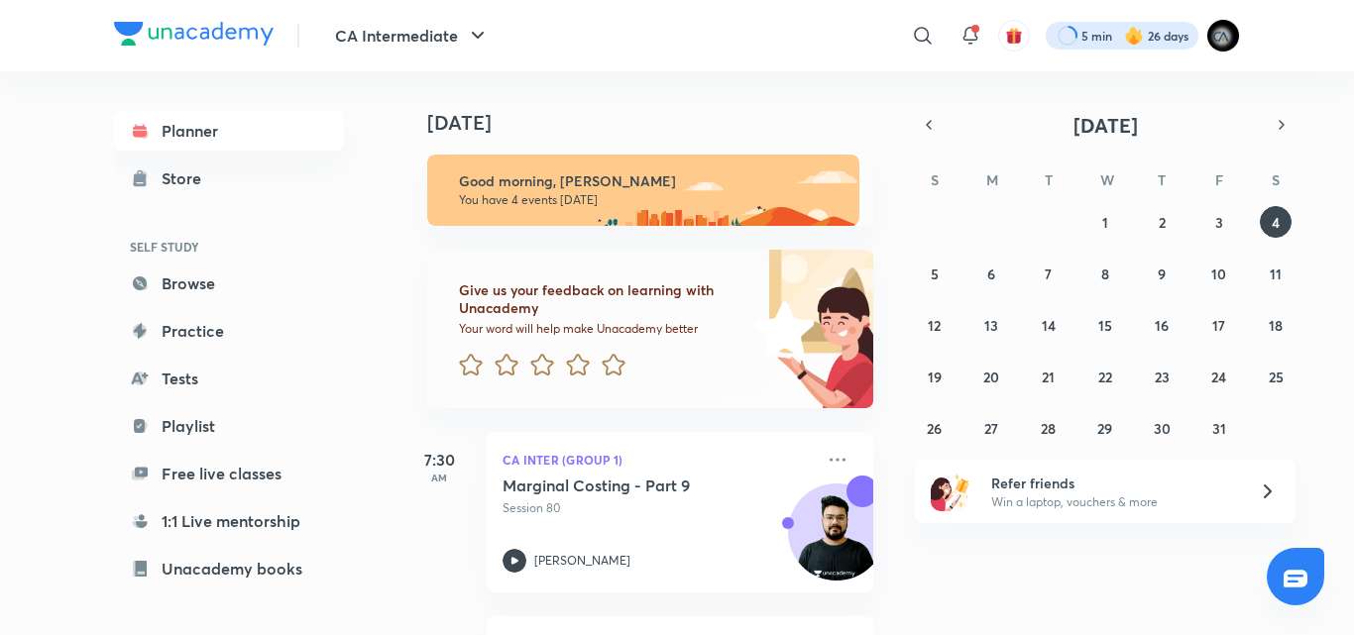
click at [1115, 31] on div at bounding box center [1122, 36] width 153 height 28
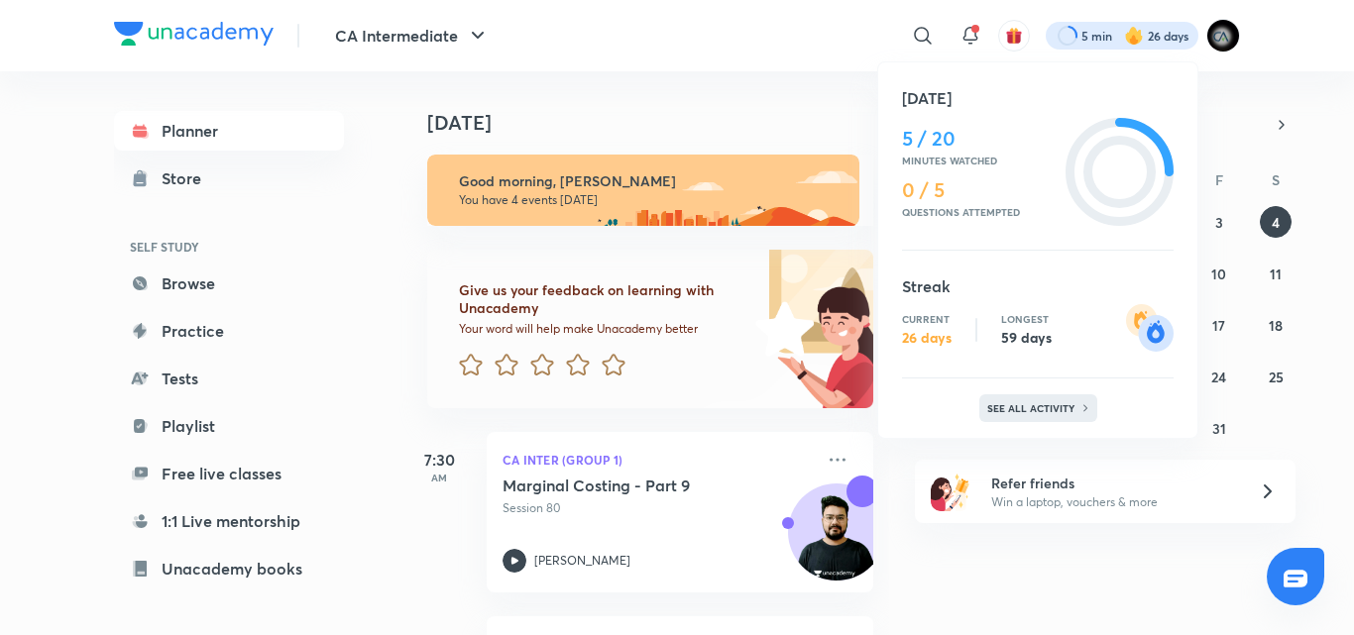
click at [1024, 413] on p "See all activity" at bounding box center [1033, 408] width 92 height 12
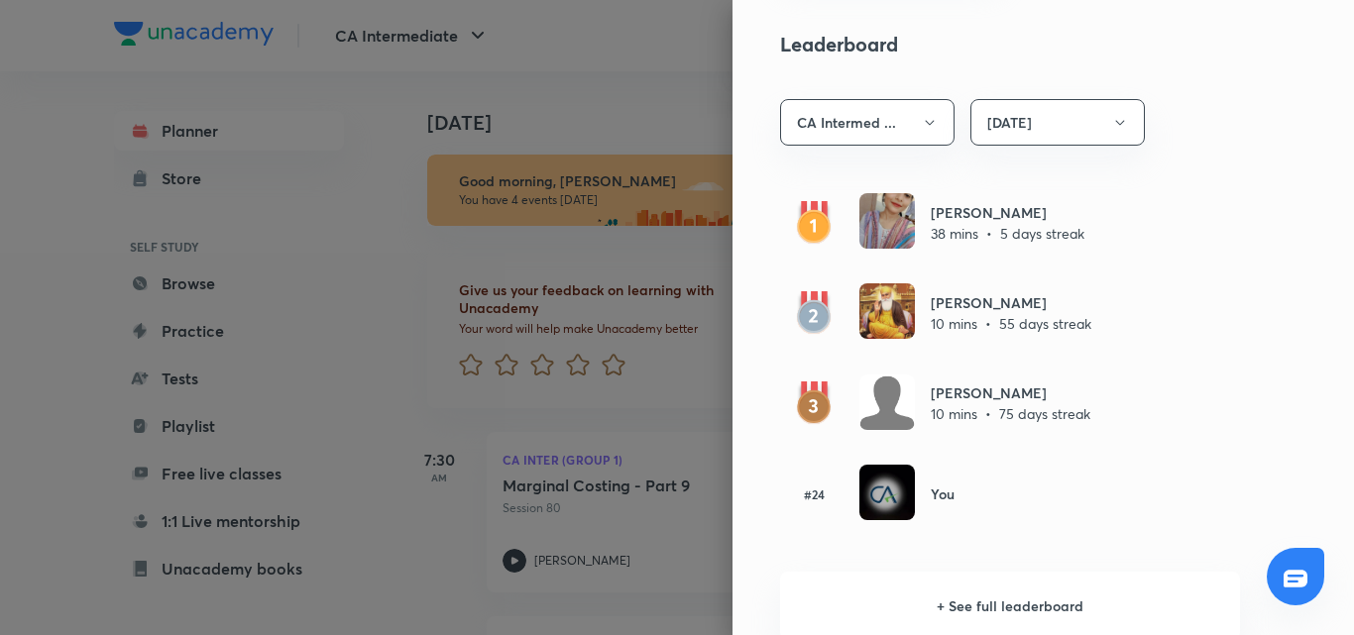
scroll to position [1150, 0]
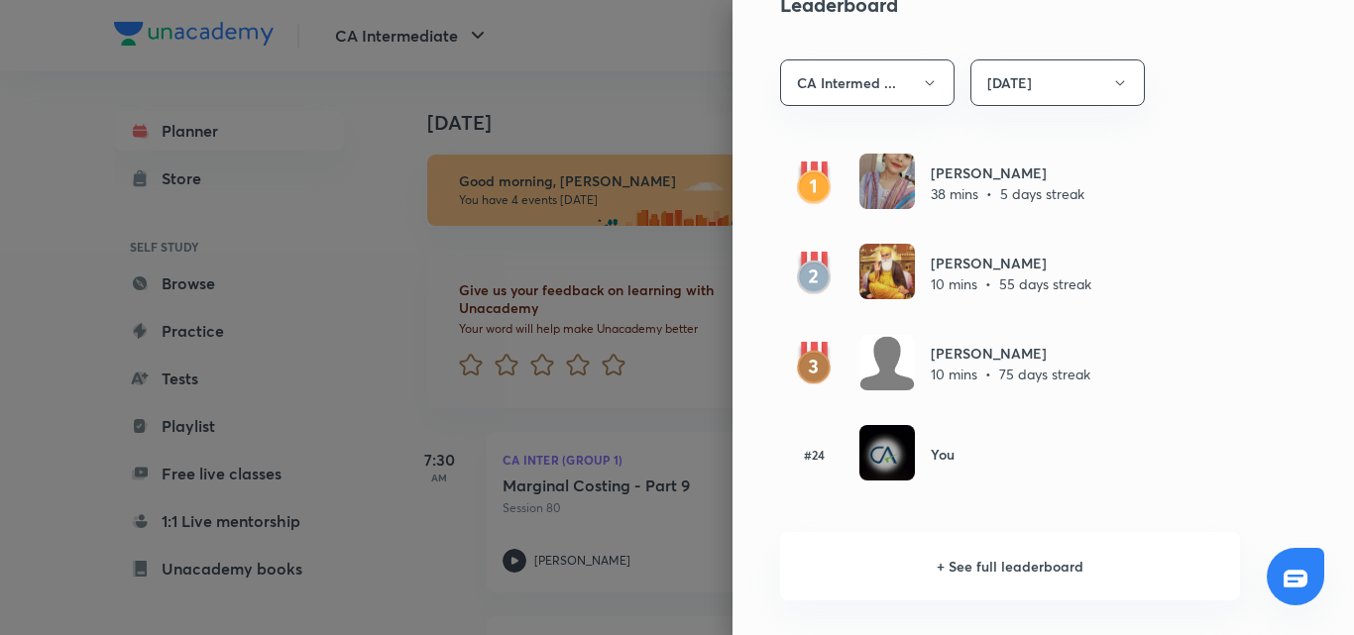
click at [1016, 562] on h6 "+ See full leaderboard" at bounding box center [1010, 566] width 460 height 68
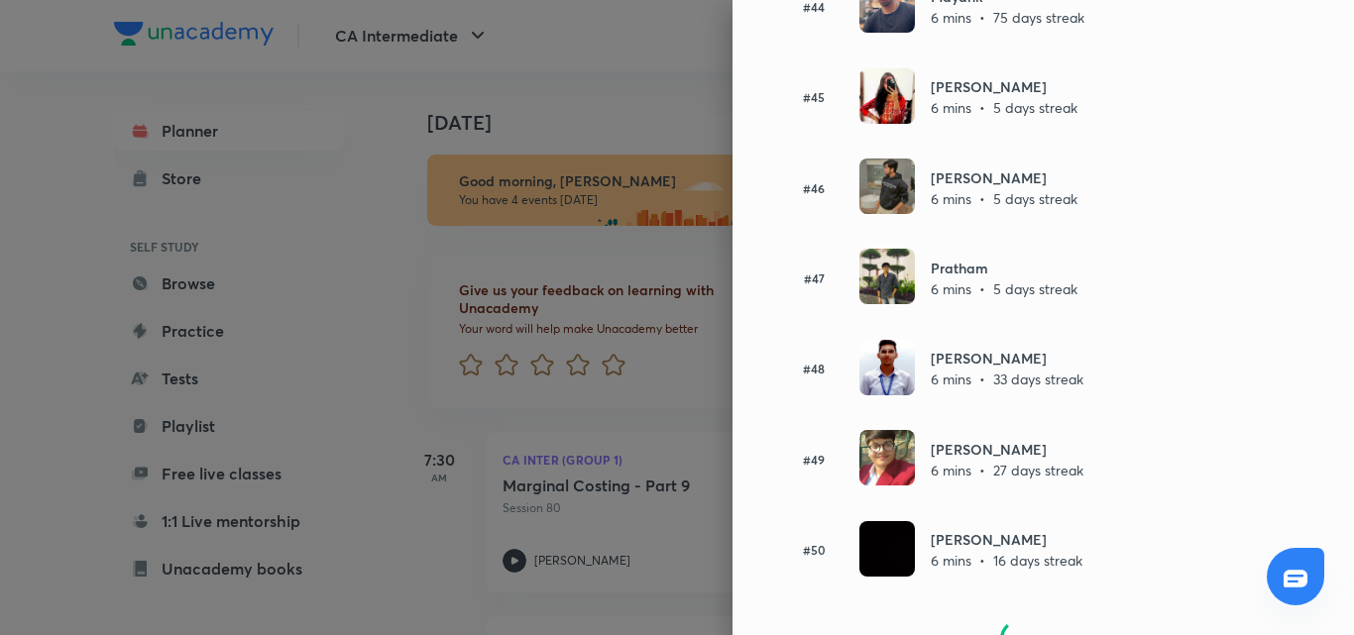
scroll to position [4087, 0]
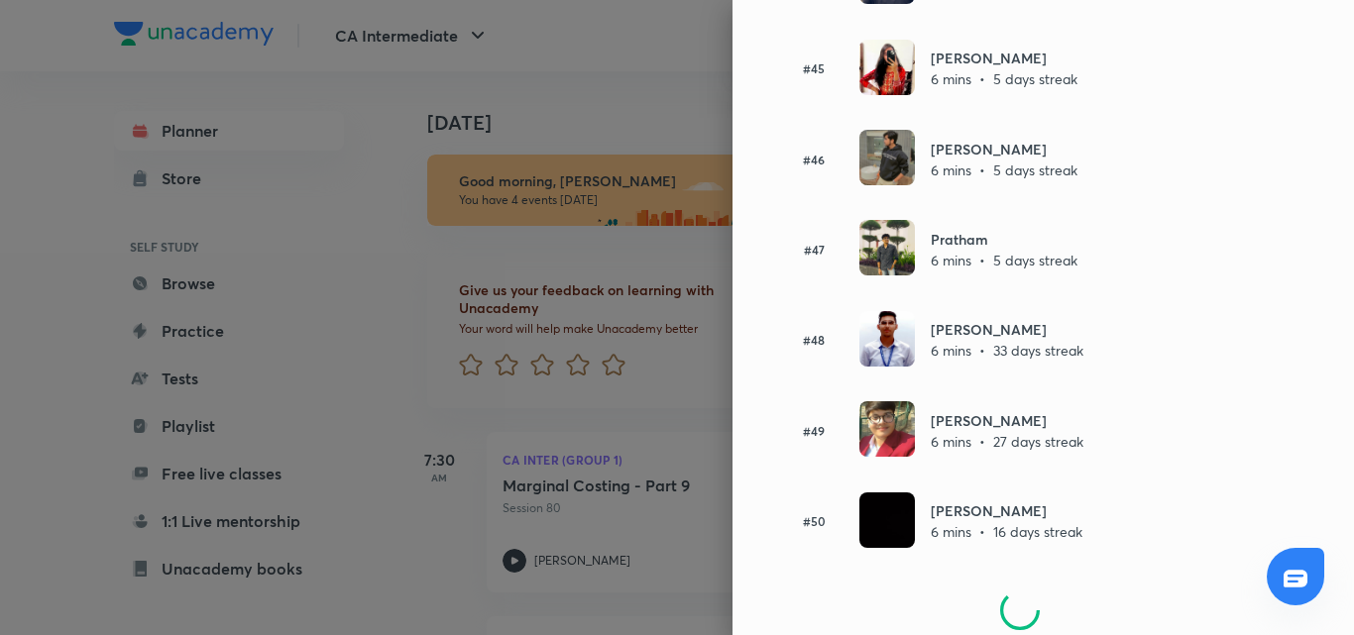
click at [641, 72] on div at bounding box center [677, 317] width 1354 height 635
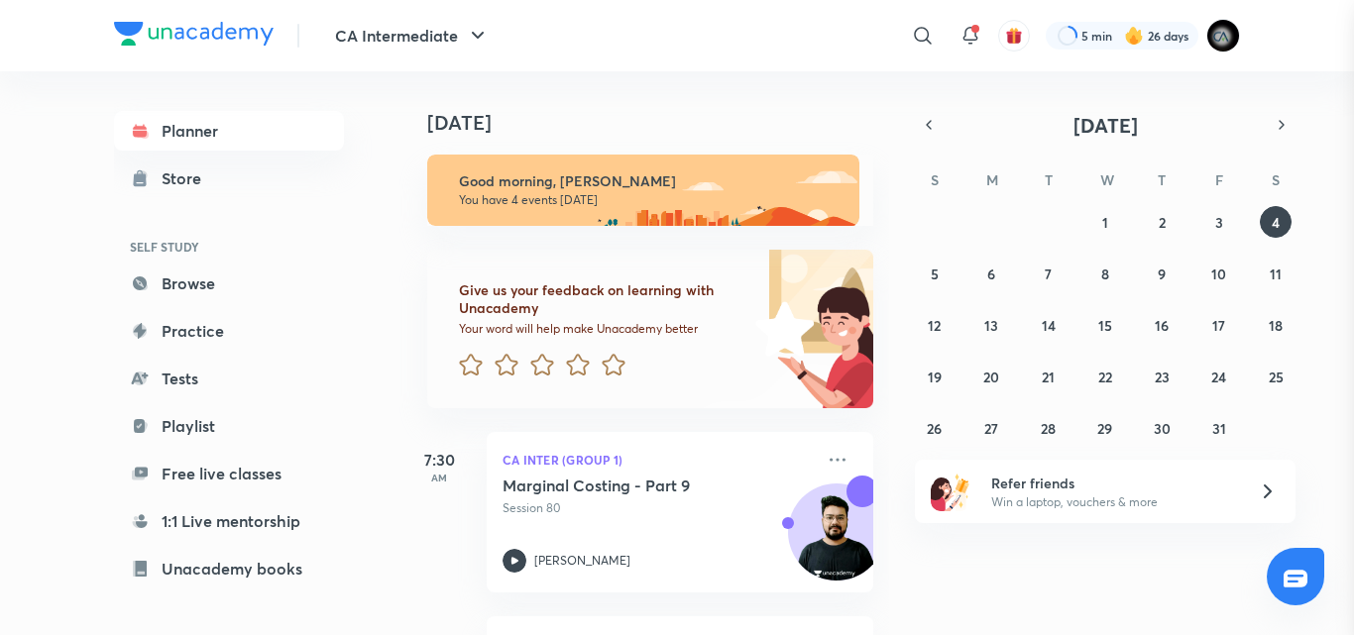
scroll to position [0, 0]
